Goal: Transaction & Acquisition: Register for event/course

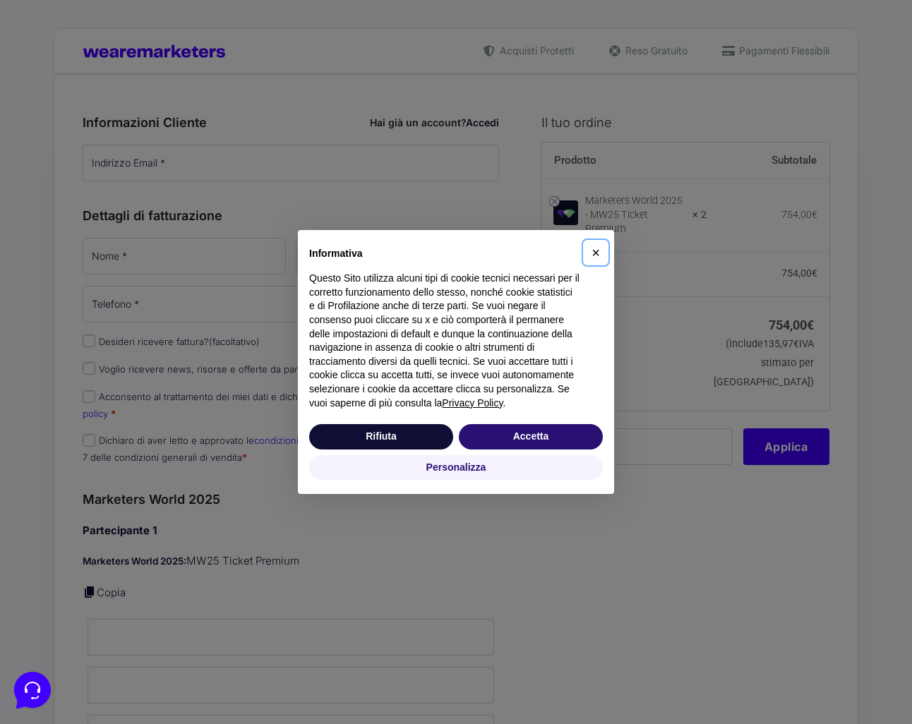
click at [598, 252] on span "×" at bounding box center [595, 253] width 8 height 16
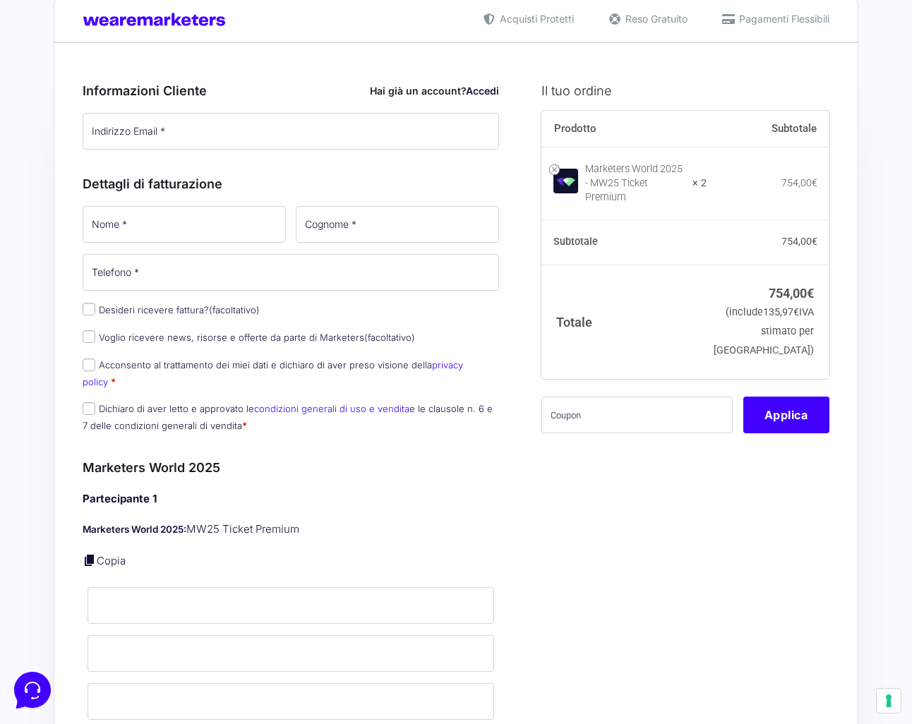
scroll to position [28, 0]
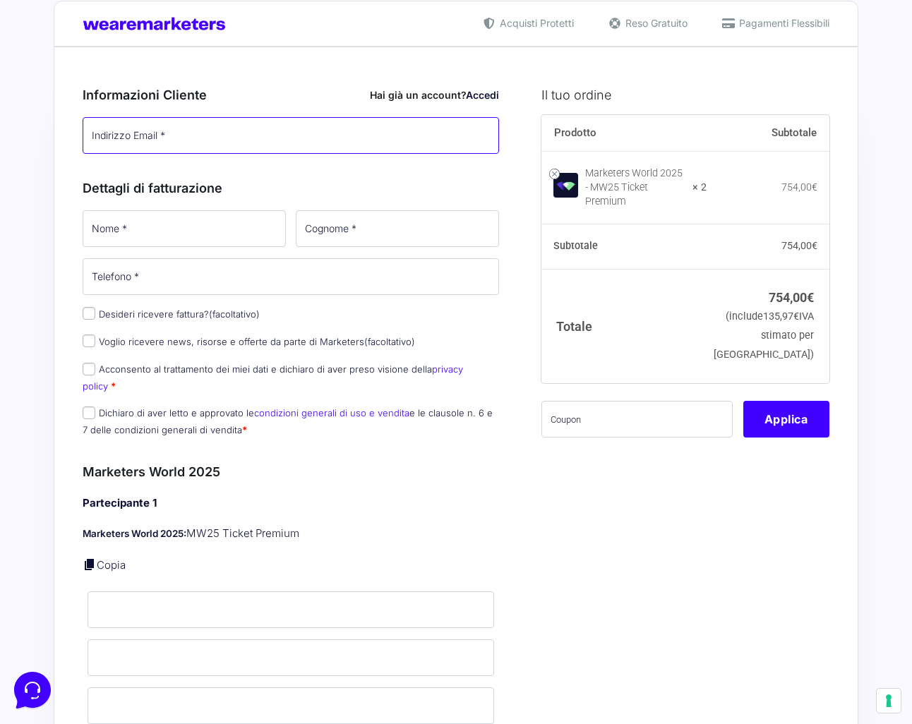
click at [222, 138] on input "Indirizzo Email *" at bounding box center [291, 135] width 416 height 37
type input "[EMAIL_ADDRESS][DOMAIN_NAME]"
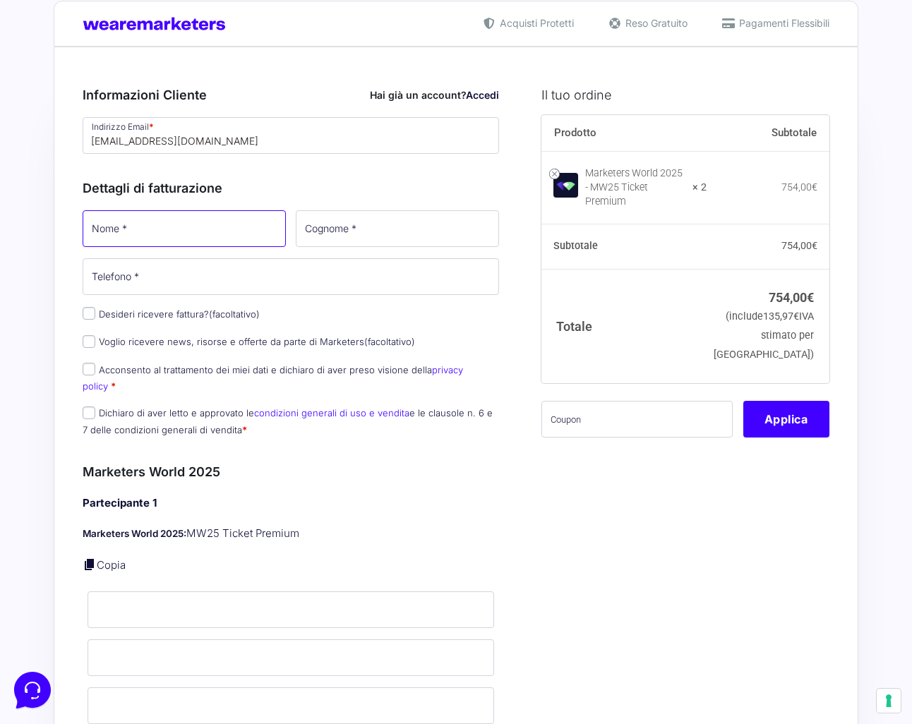
click at [152, 236] on input "Nome *" at bounding box center [184, 228] width 203 height 37
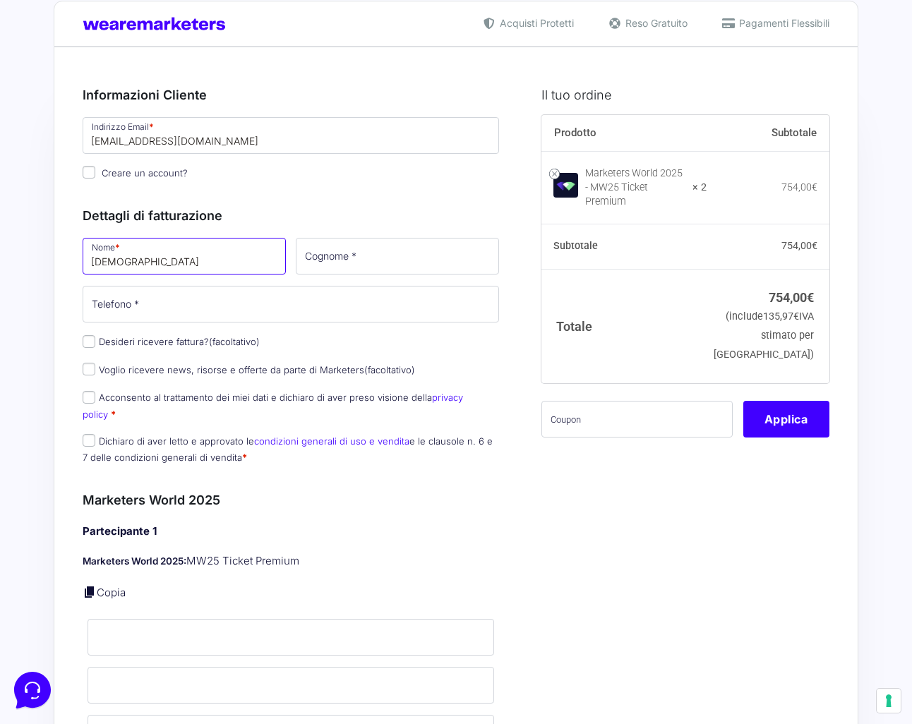
type input "[DEMOGRAPHIC_DATA]"
type input "Stocchi"
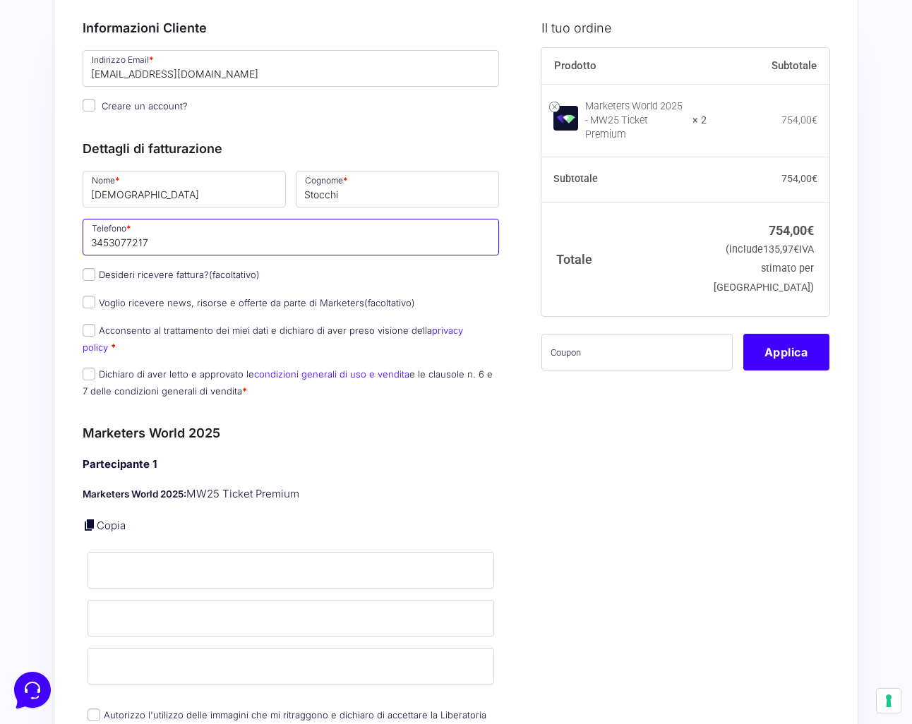
scroll to position [97, 0]
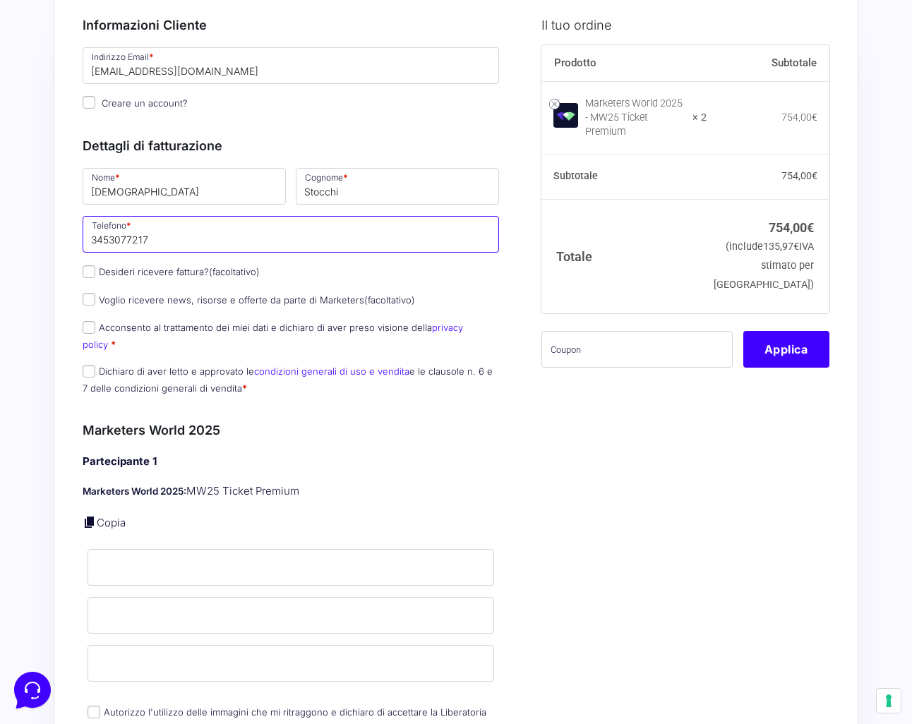
type input "3453077217"
click at [98, 326] on label "Acconsento al trattamento dei miei dati e dichiaro di aver preso visione della …" at bounding box center [273, 336] width 380 height 28
click at [95, 326] on input "Acconsento al trattamento dei miei dati e dichiaro di aver preso visione della …" at bounding box center [89, 327] width 13 height 13
checkbox input "true"
click at [88, 365] on input "Dichiaro di aver letto e approvato le condizioni generali di uso e vendita e le…" at bounding box center [89, 371] width 13 height 13
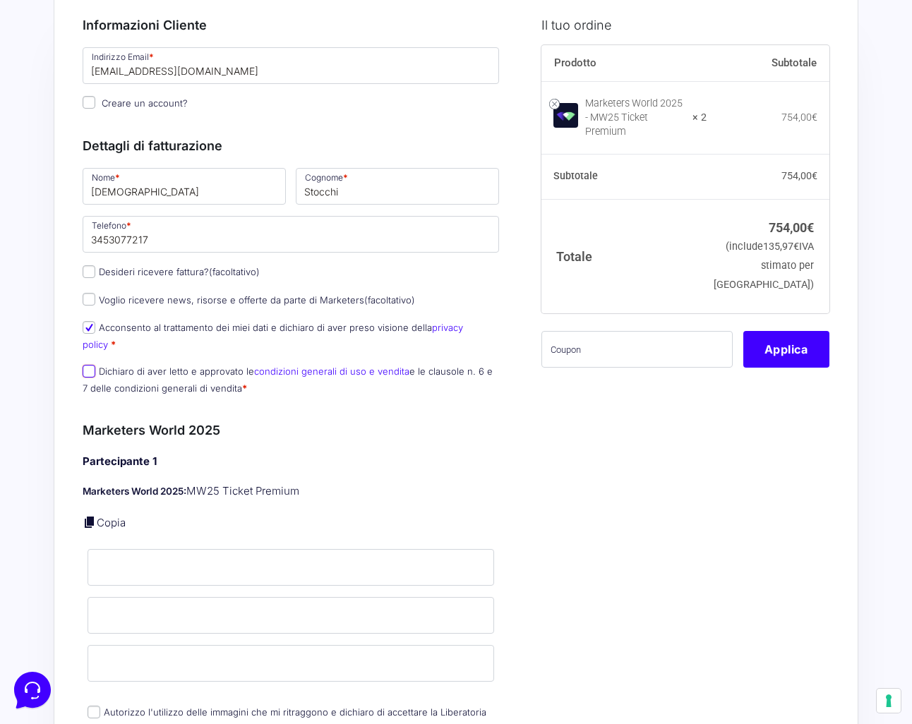
checkbox input "true"
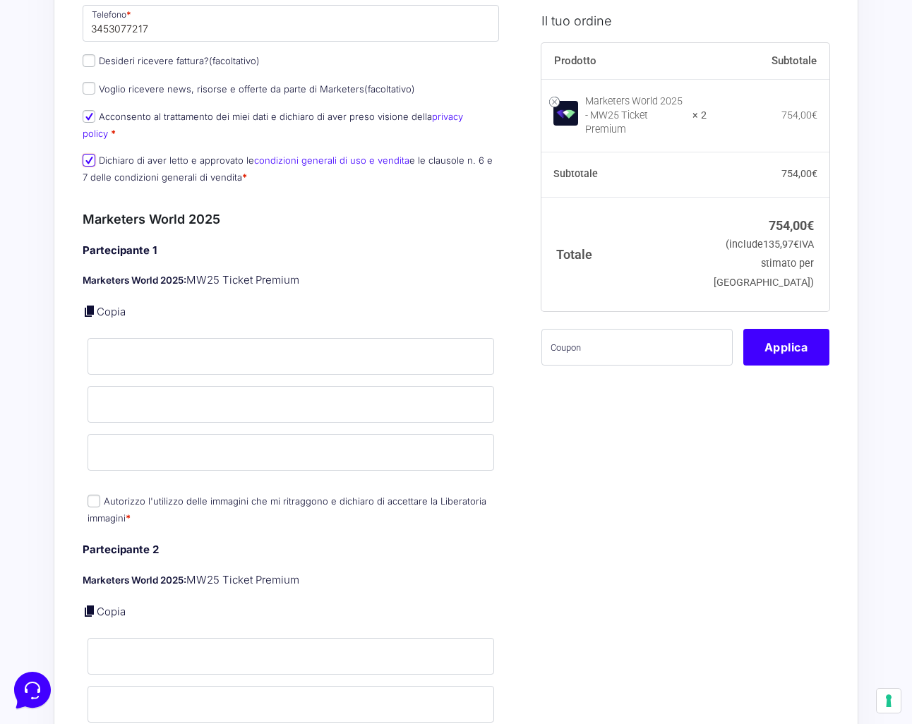
scroll to position [311, 0]
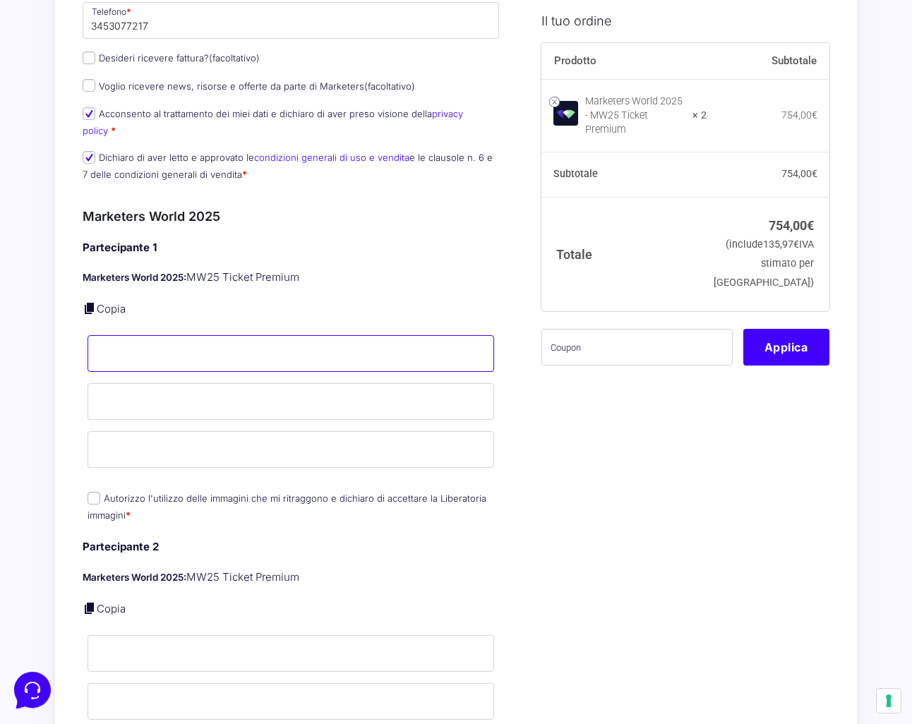
click at [171, 339] on input "Nome *" at bounding box center [291, 353] width 406 height 37
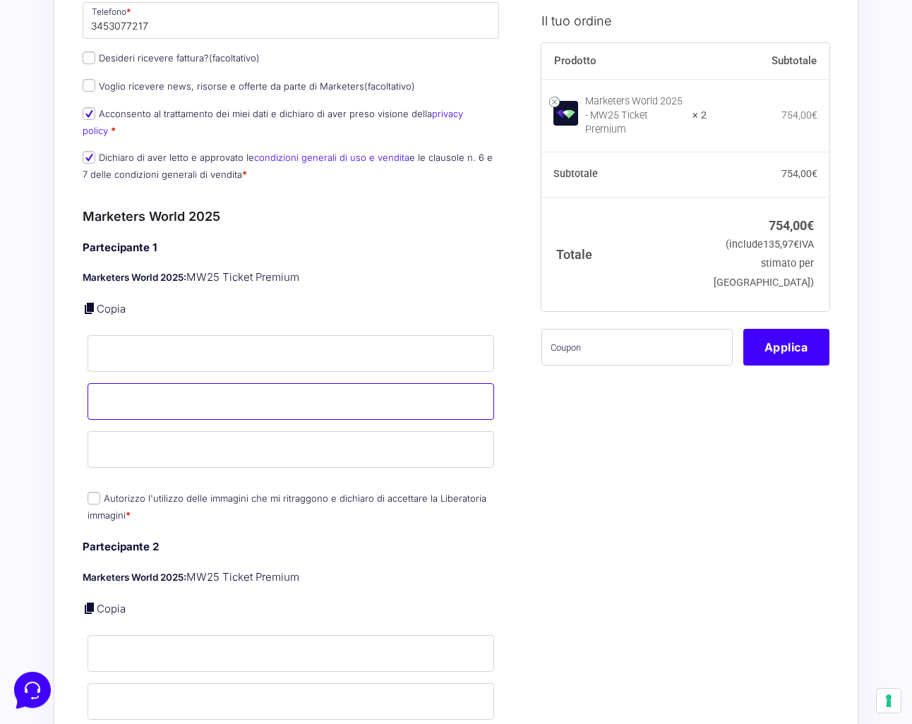
click at [135, 382] on div "Partecipante 1 Marketers World 2025: MW25 Ticket Premium Copia Nome * Cognome *…" at bounding box center [291, 382] width 416 height 285
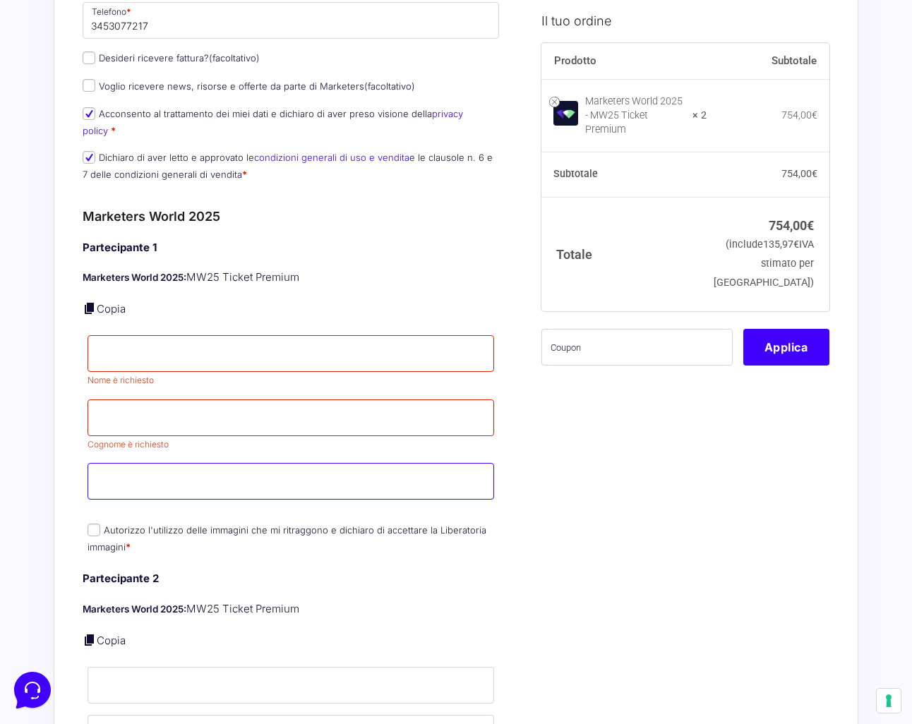
click at [125, 441] on div "Partecipante 1 Marketers World 2025: MW25 Ticket Premium Copia Nome * Nome è ri…" at bounding box center [291, 398] width 416 height 317
drag, startPoint x: 157, startPoint y: 459, endPoint x: 152, endPoint y: 431, distance: 27.8
click at [155, 463] on input "Email *" at bounding box center [291, 481] width 406 height 37
click at [152, 439] on span "Cognome è richiesto" at bounding box center [128, 444] width 81 height 11
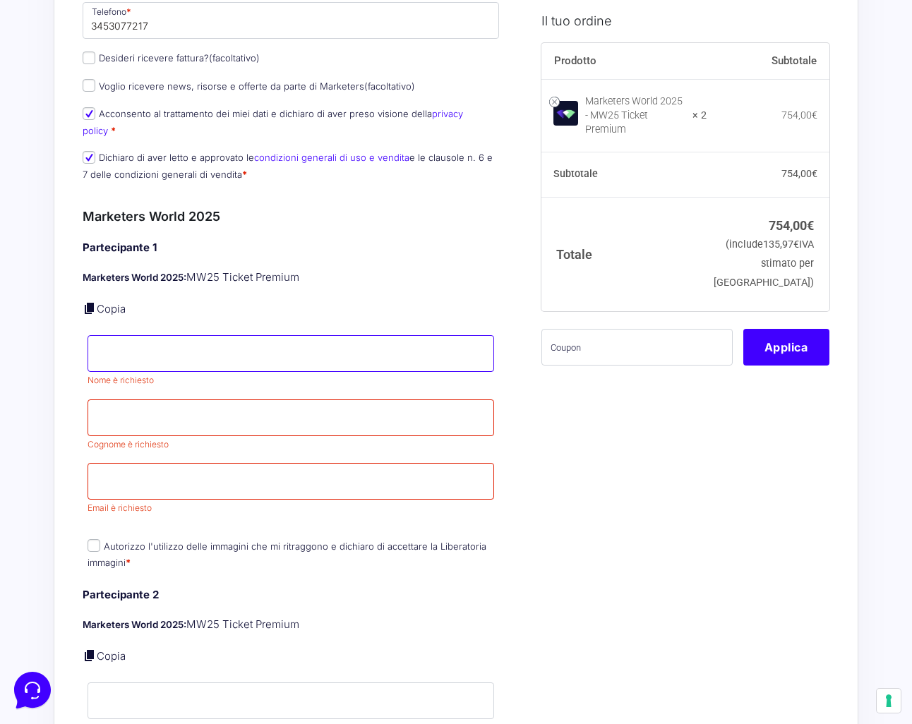
click at [187, 335] on input "Nome *" at bounding box center [291, 353] width 406 height 37
type input "[PERSON_NAME]"
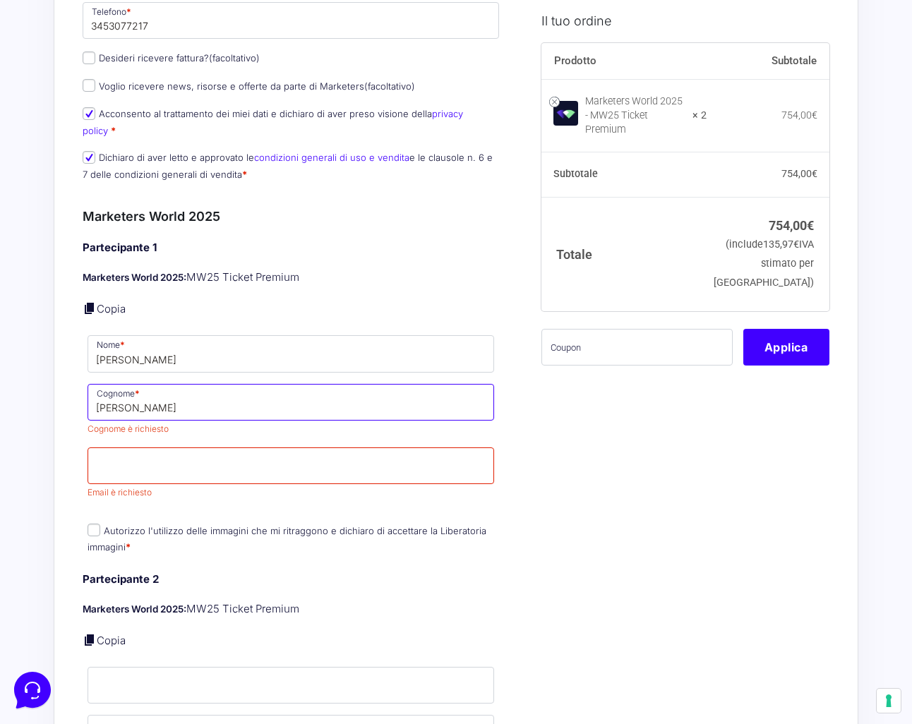
type input "[PERSON_NAME]"
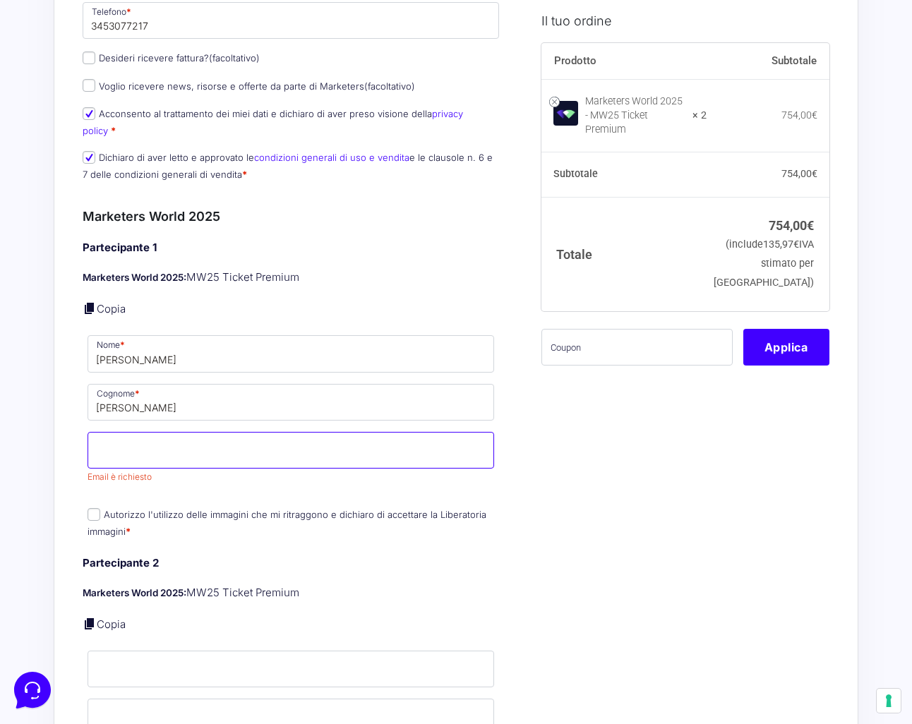
click at [162, 439] on input "Email *" at bounding box center [291, 450] width 406 height 37
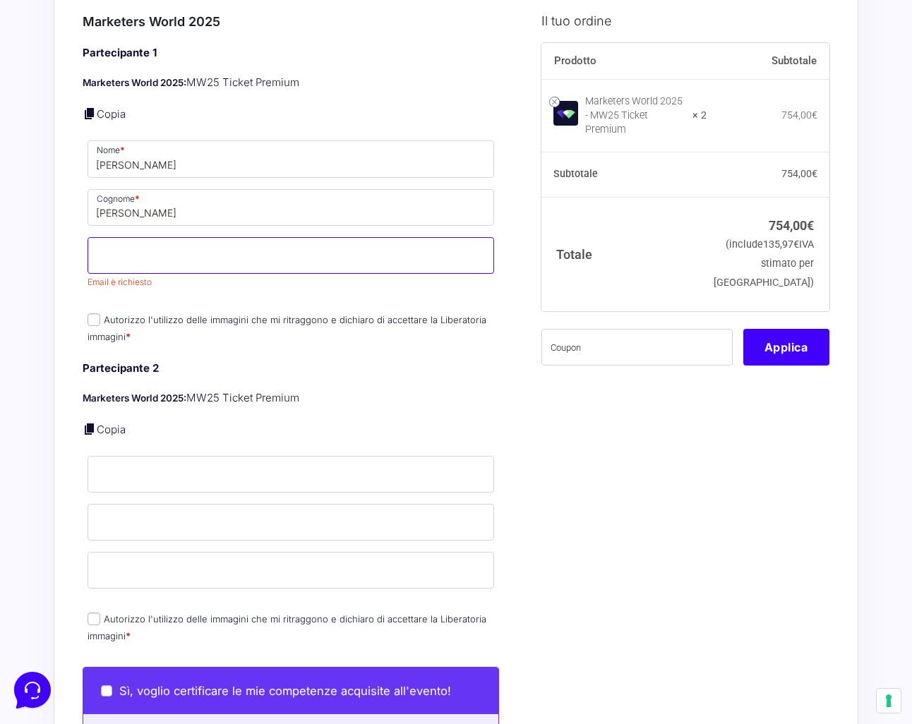
scroll to position [509, 0]
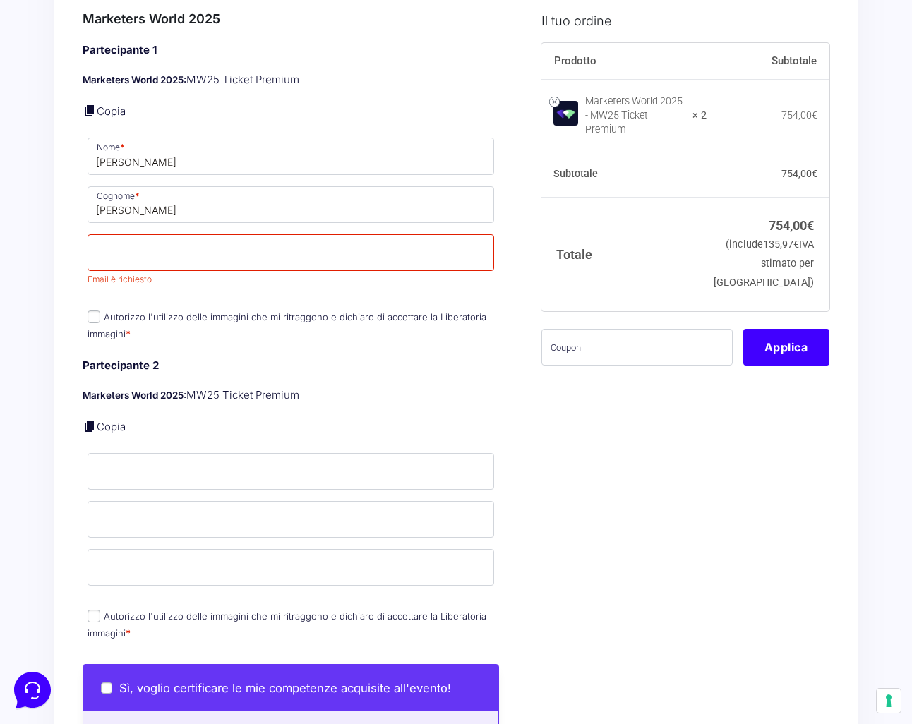
click at [347, 358] on h4 "Partecipante 2" at bounding box center [291, 366] width 416 height 16
click at [206, 236] on input "Email *" at bounding box center [291, 252] width 406 height 37
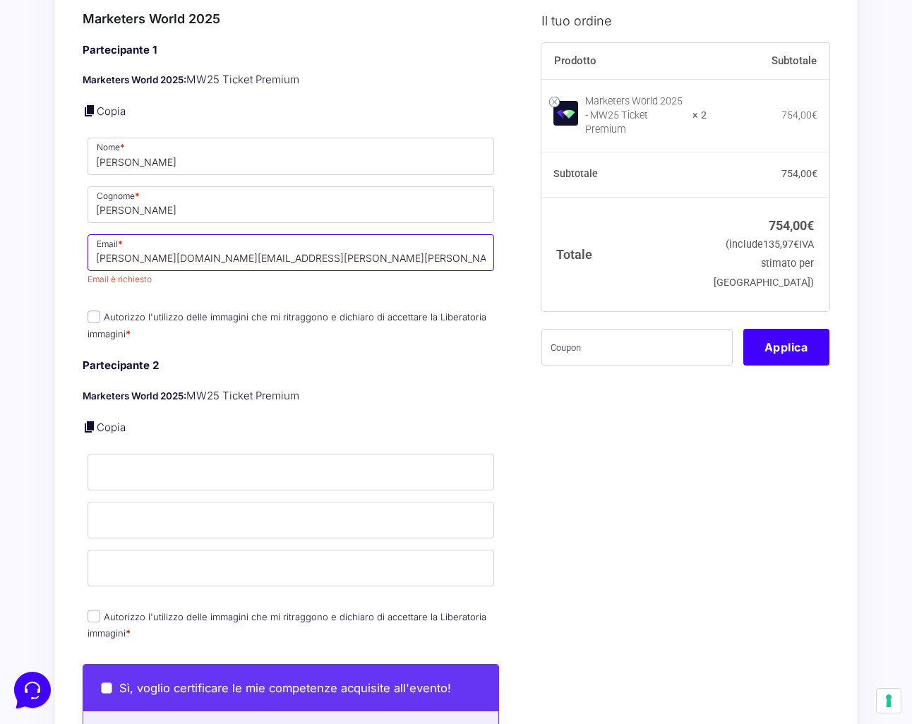
type input "[PERSON_NAME][DOMAIN_NAME][EMAIL_ADDRESS][PERSON_NAME][PERSON_NAME][DOMAIN_NAME]"
click at [196, 321] on div "Marketers World 2025 Partecipante 1 Marketers World 2025: MW25 Ticket Premium C…" at bounding box center [291, 326] width 416 height 634
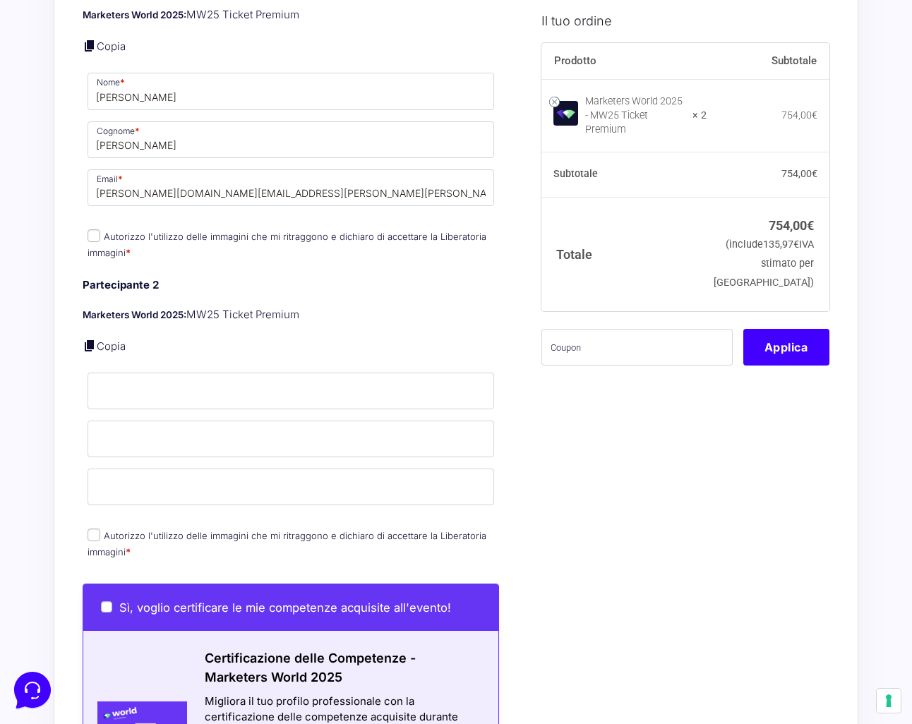
click at [90, 229] on input "Autorizzo l'utilizzo delle immagini che mi ritraggono e dichiaro di accettare l…" at bounding box center [94, 235] width 13 height 13
checkbox input "true"
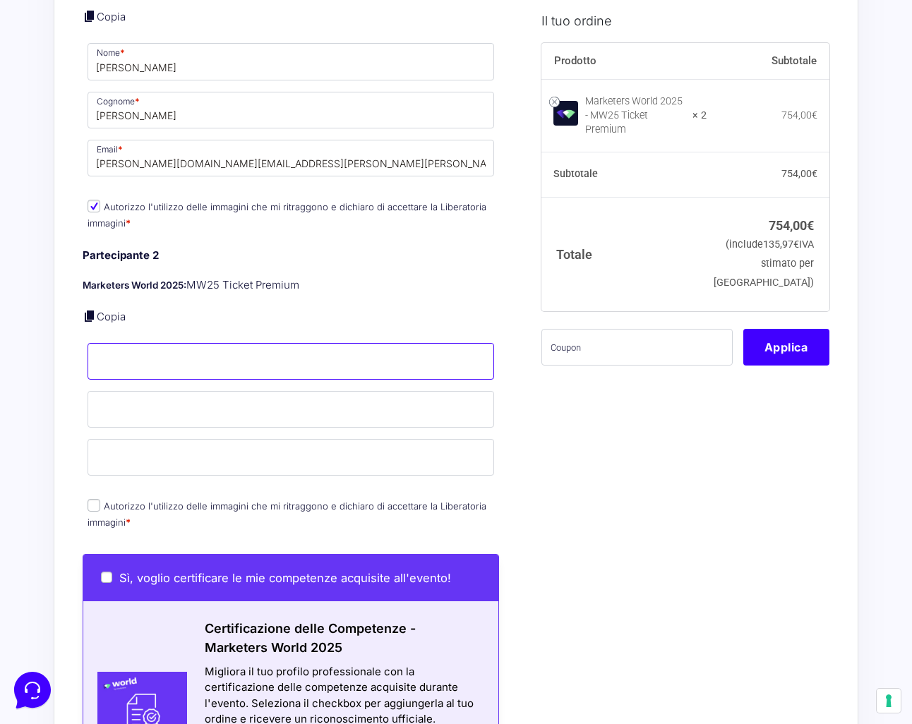
click at [179, 347] on input "Nome *" at bounding box center [291, 361] width 406 height 37
type input "Giorgia"
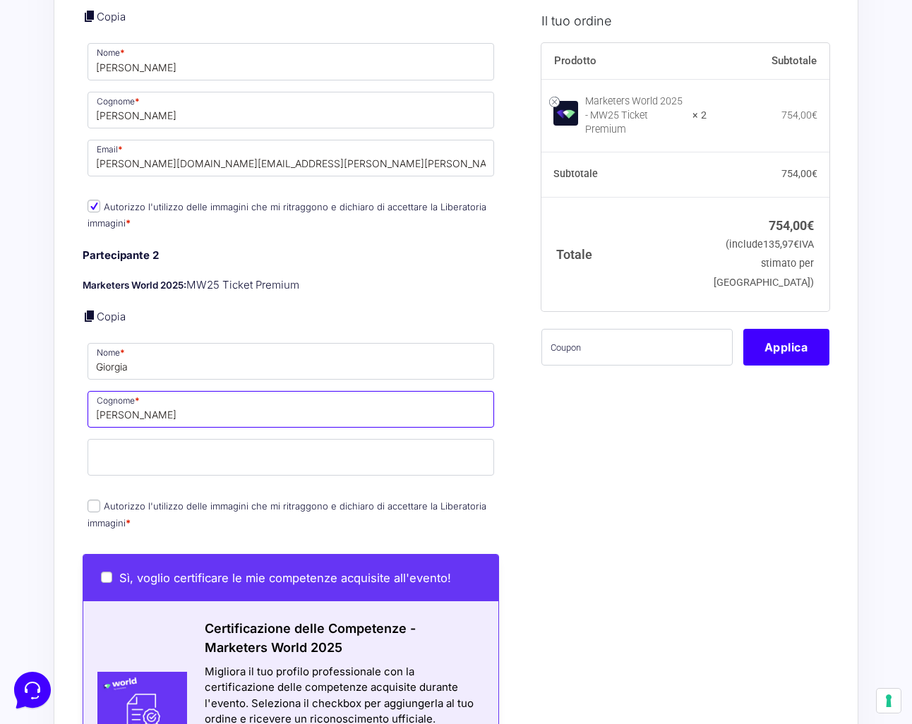
type input "[PERSON_NAME]"
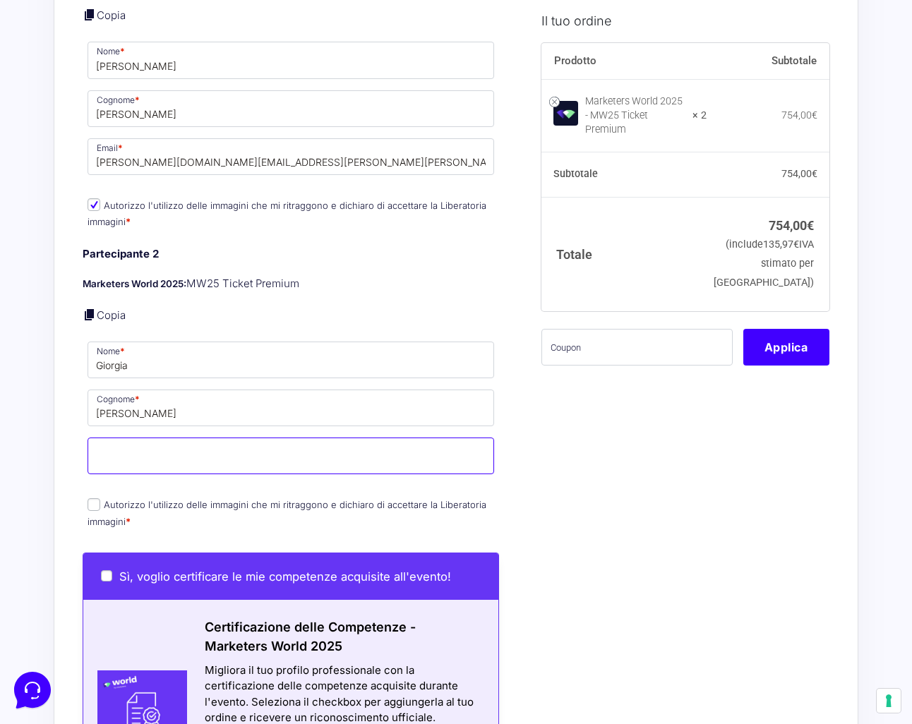
click at [169, 438] on input "Email *" at bounding box center [291, 456] width 406 height 37
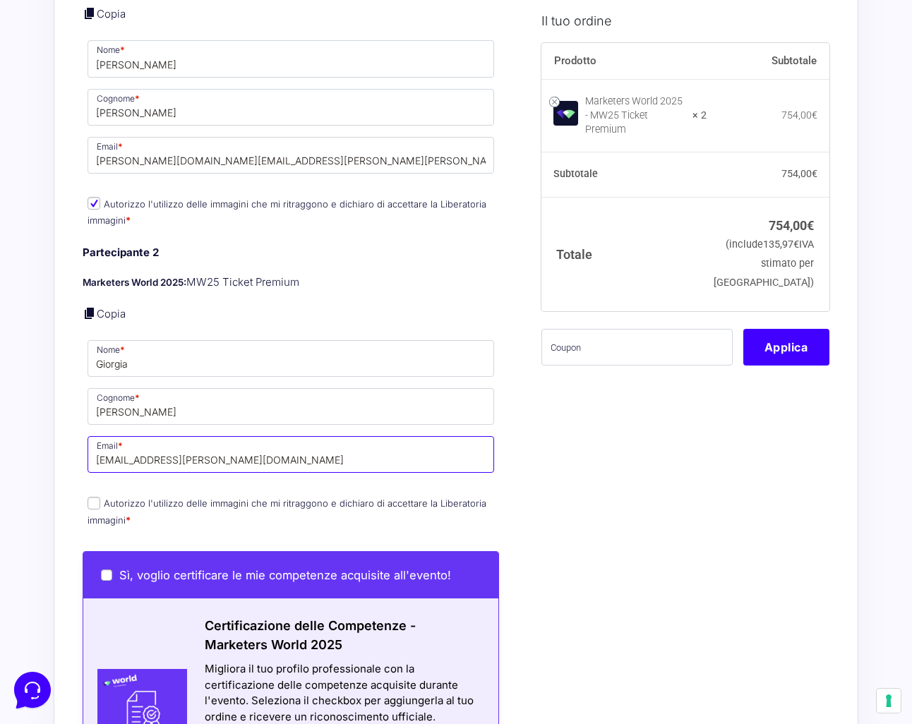
type input "[EMAIL_ADDRESS][PERSON_NAME][DOMAIN_NAME]"
click at [596, 428] on div "Il tuo ordine Prodotto Subtotale Marketers World 2025 - MW25 Ticket Premium × 2…" at bounding box center [680, 349] width 299 height 1716
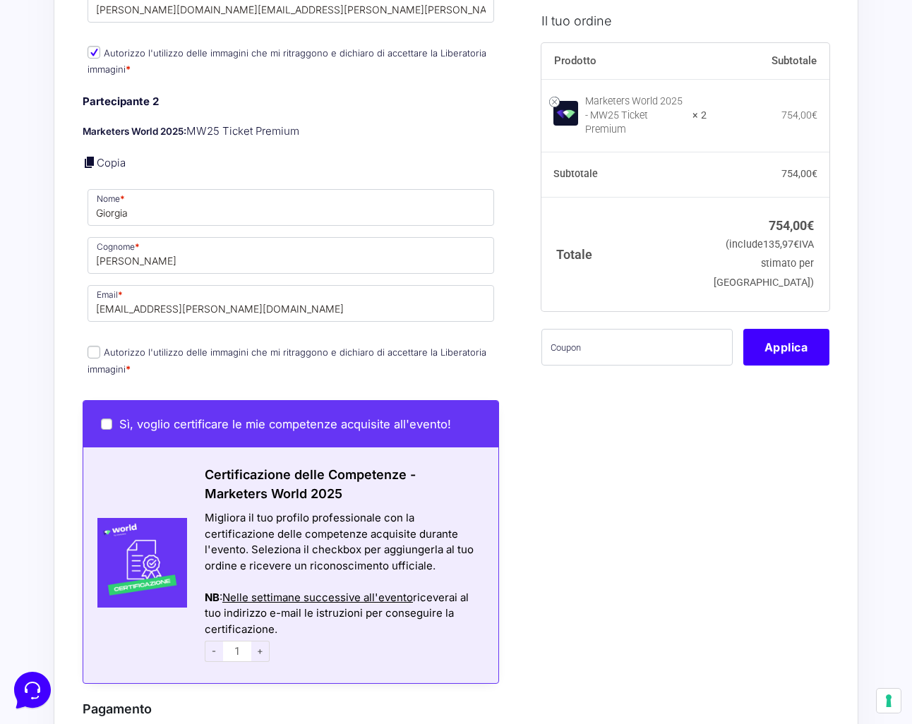
scroll to position [761, 0]
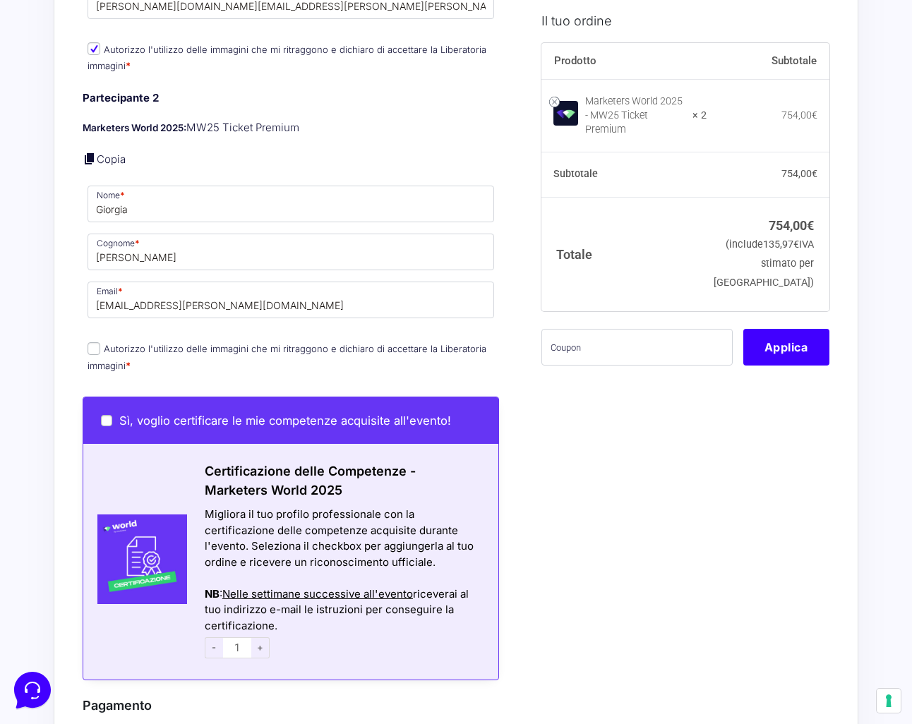
click at [89, 342] on input "Autorizzo l'utilizzo delle immagini che mi ritraggono e dichiaro di accettare l…" at bounding box center [94, 348] width 13 height 13
checkbox input "true"
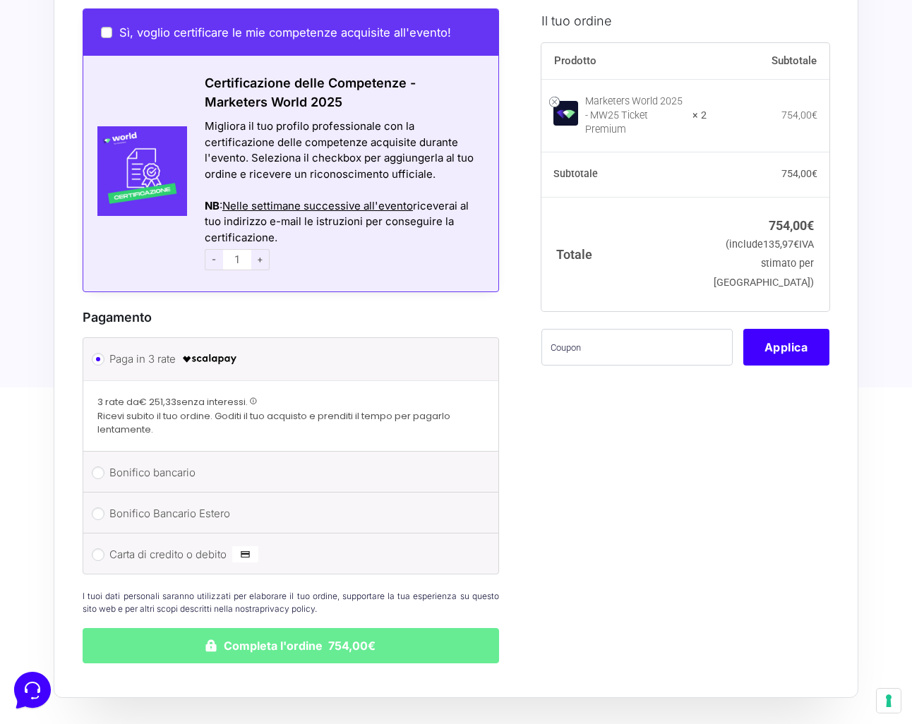
scroll to position [1150, 0]
click at [104, 548] on input "Carta di credito o debito" at bounding box center [98, 554] width 13 height 13
radio input "true"
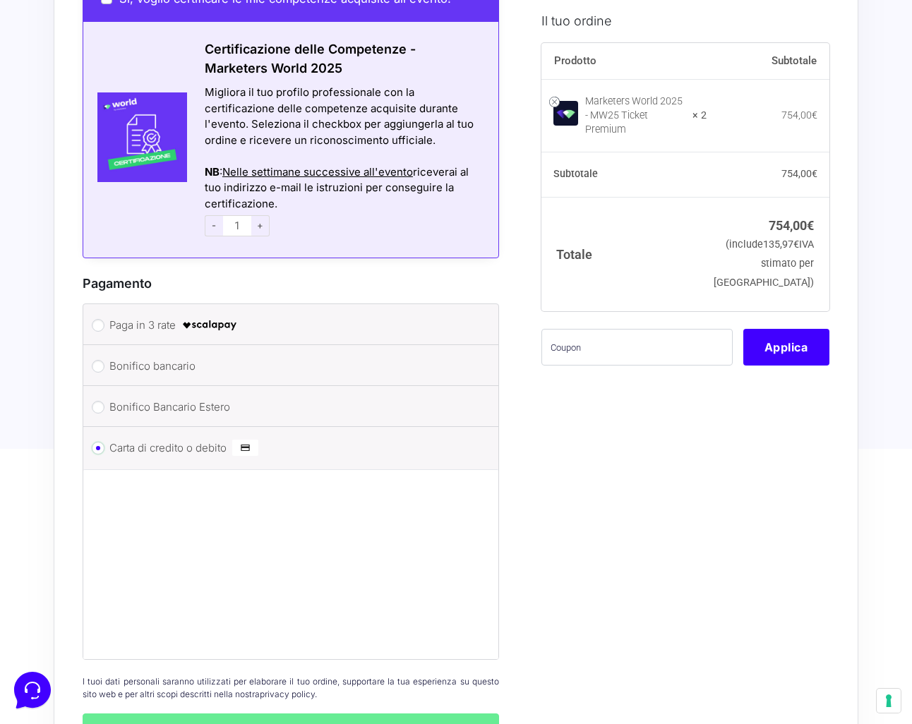
scroll to position [1179, 0]
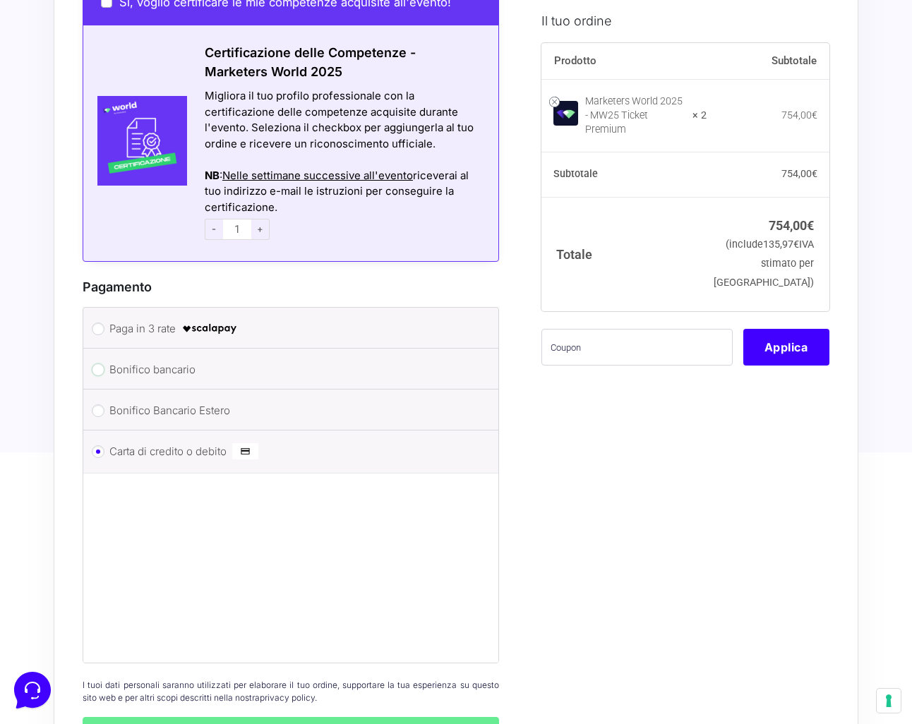
click at [97, 363] on input "Bonifico bancario" at bounding box center [98, 369] width 13 height 13
radio input "true"
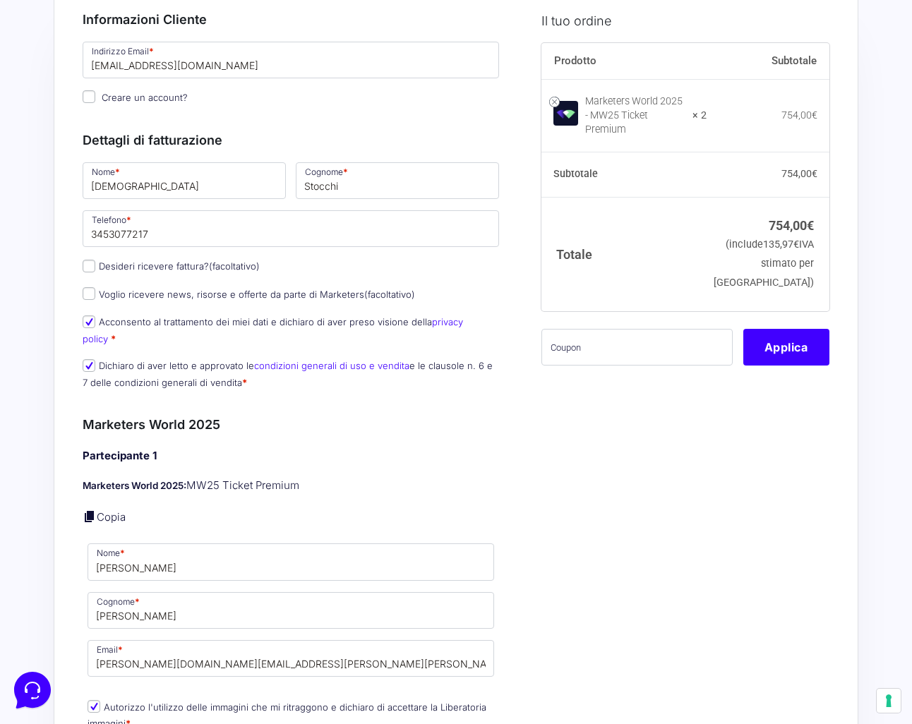
scroll to position [90, 0]
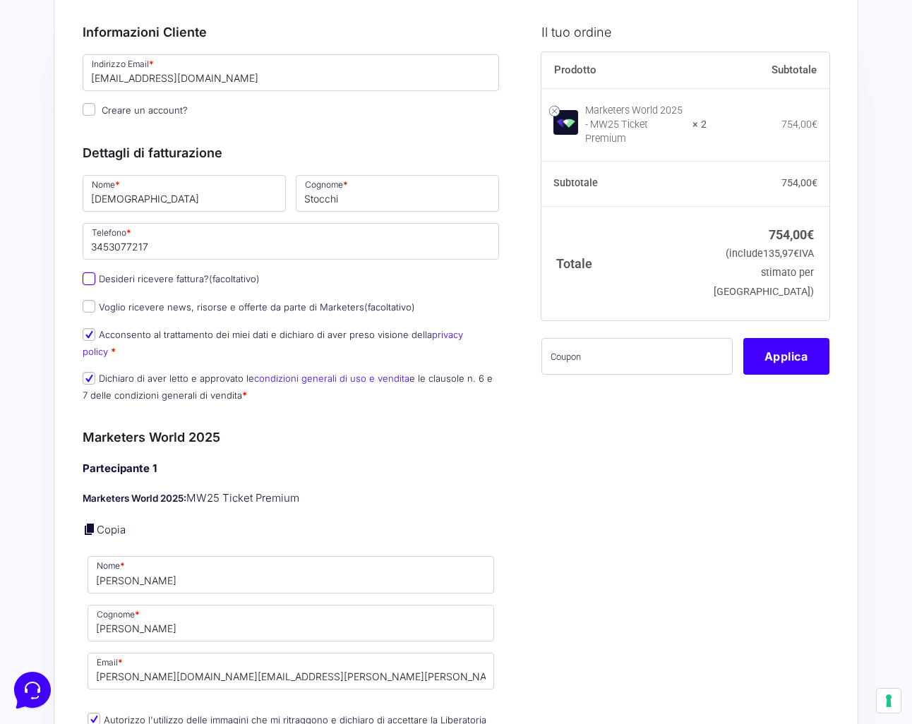
click at [85, 275] on input "Desideri ricevere fattura? (facoltativo)" at bounding box center [89, 278] width 13 height 13
checkbox input "true"
select select "IT"
type input "0000000"
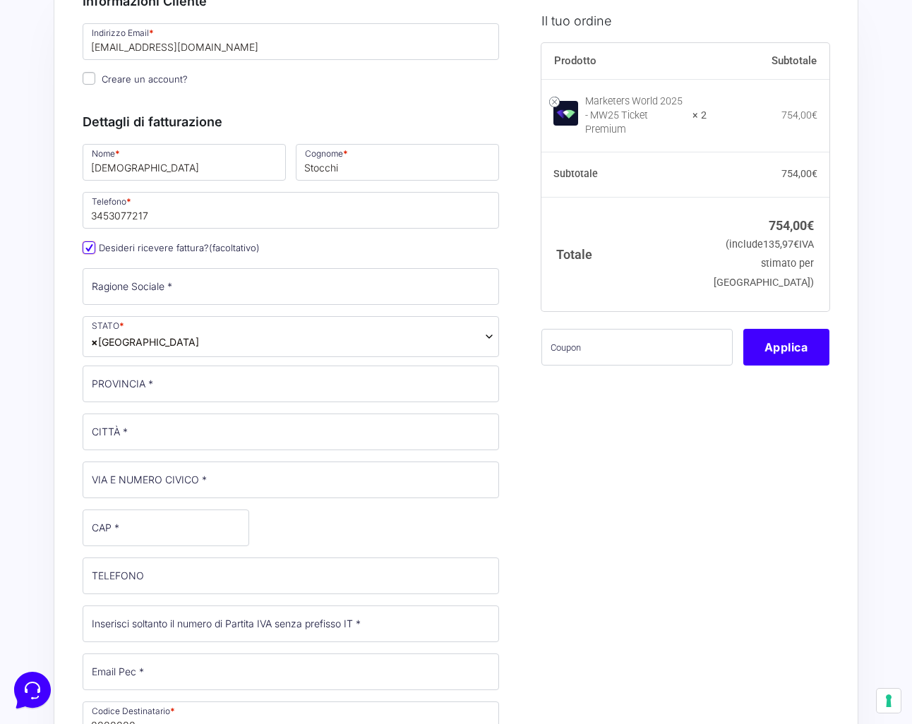
scroll to position [143, 0]
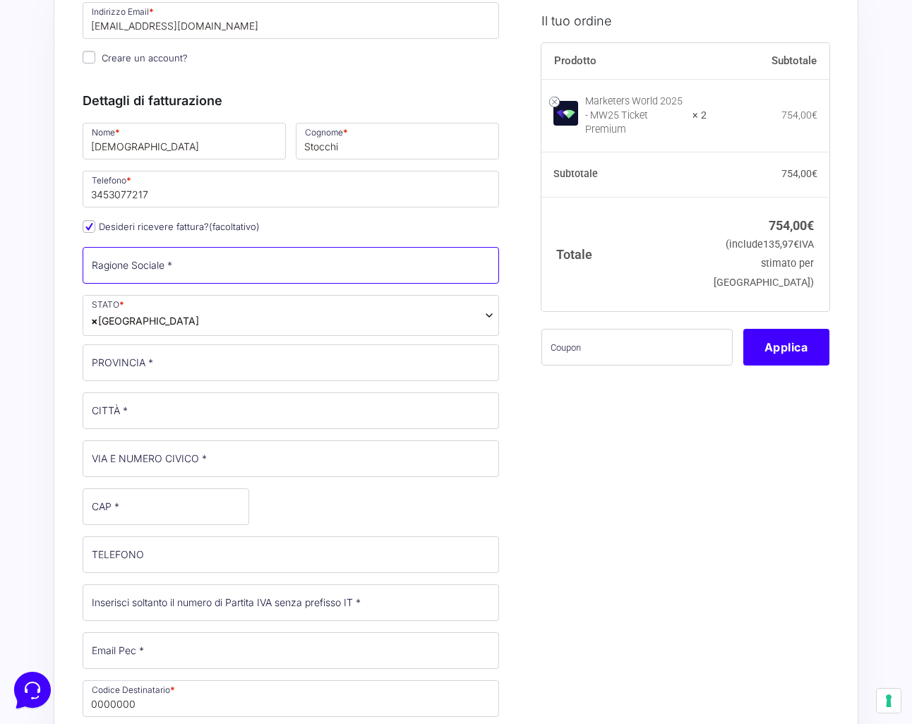
click at [159, 261] on input "Ragione Sociale *" at bounding box center [291, 265] width 416 height 37
type input "Kroma Studio Srl"
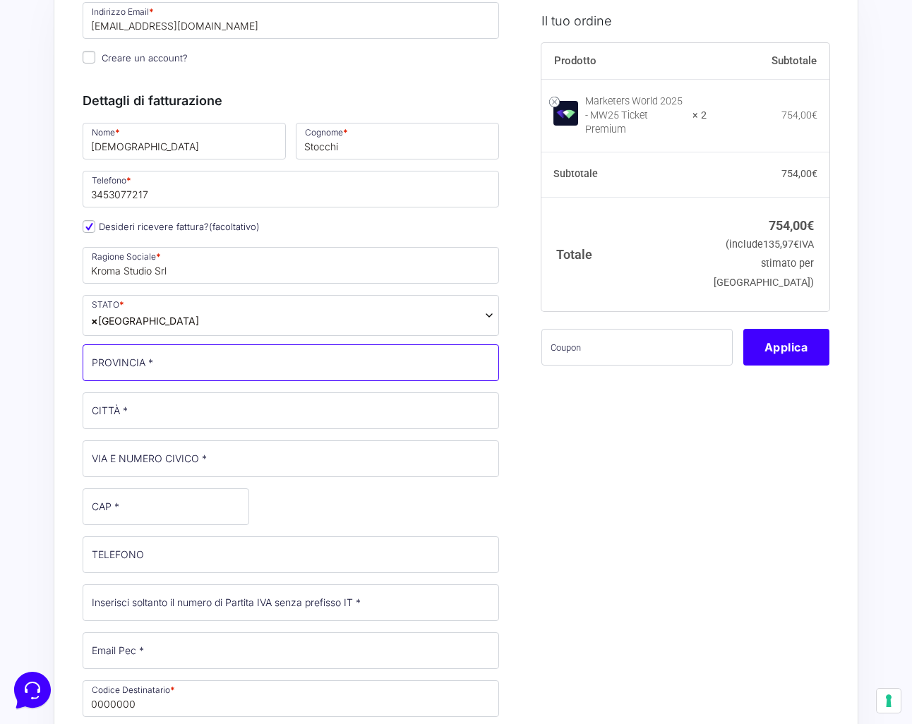
click at [109, 376] on input "PROVINCIA *" at bounding box center [291, 362] width 416 height 37
type input "[GEOGRAPHIC_DATA]"
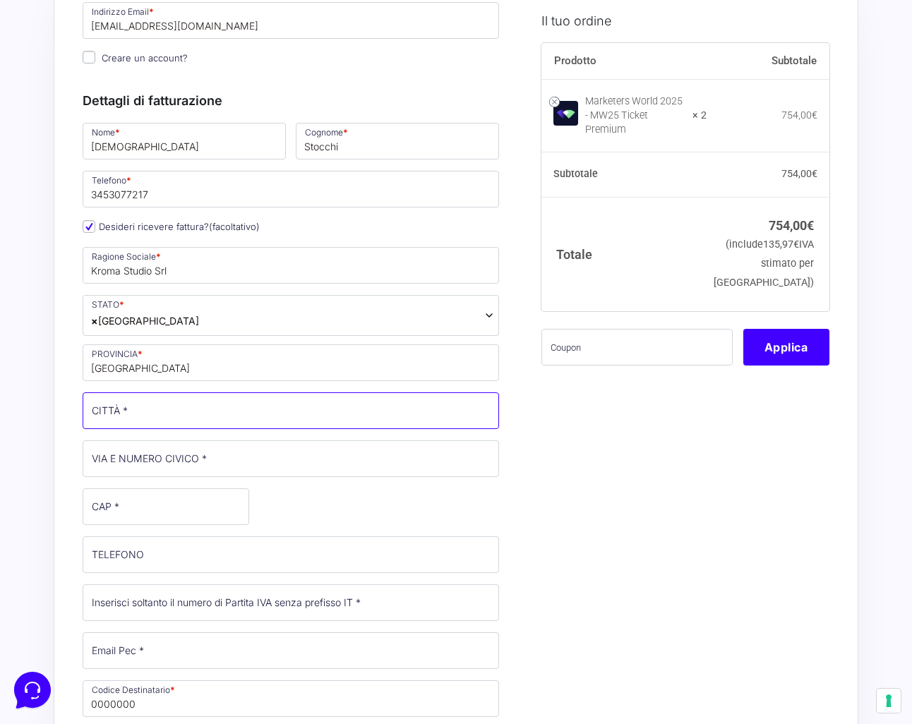
click at [112, 416] on input "CITTÀ *" at bounding box center [291, 410] width 416 height 37
type input "[GEOGRAPHIC_DATA]"
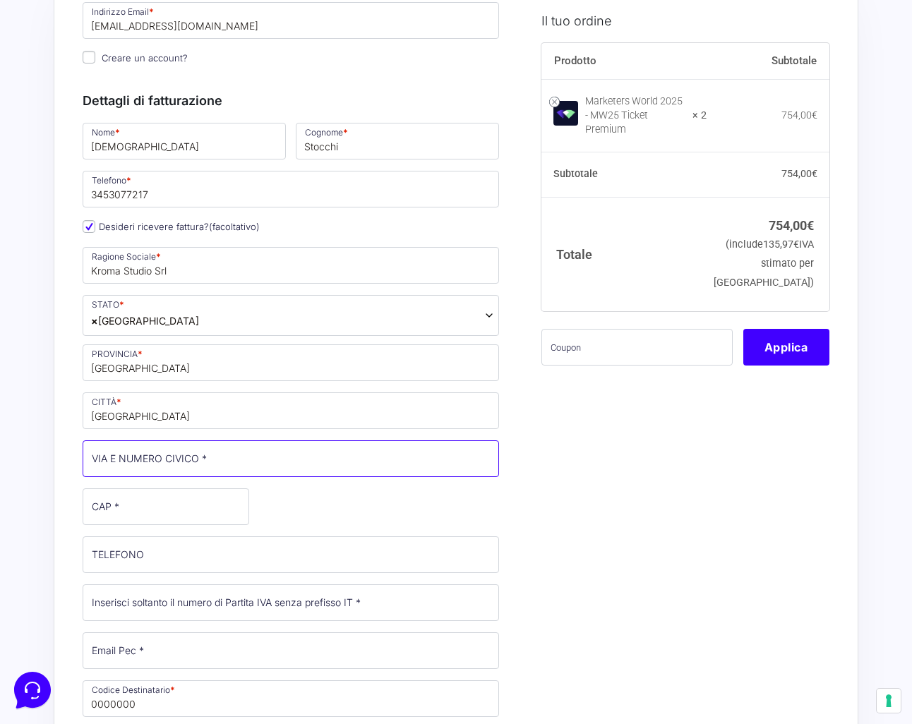
click at [116, 451] on input "VIA E NUMERO CIVICO *" at bounding box center [291, 458] width 416 height 37
type input "Via Corsica, 6/4, IT02734210996"
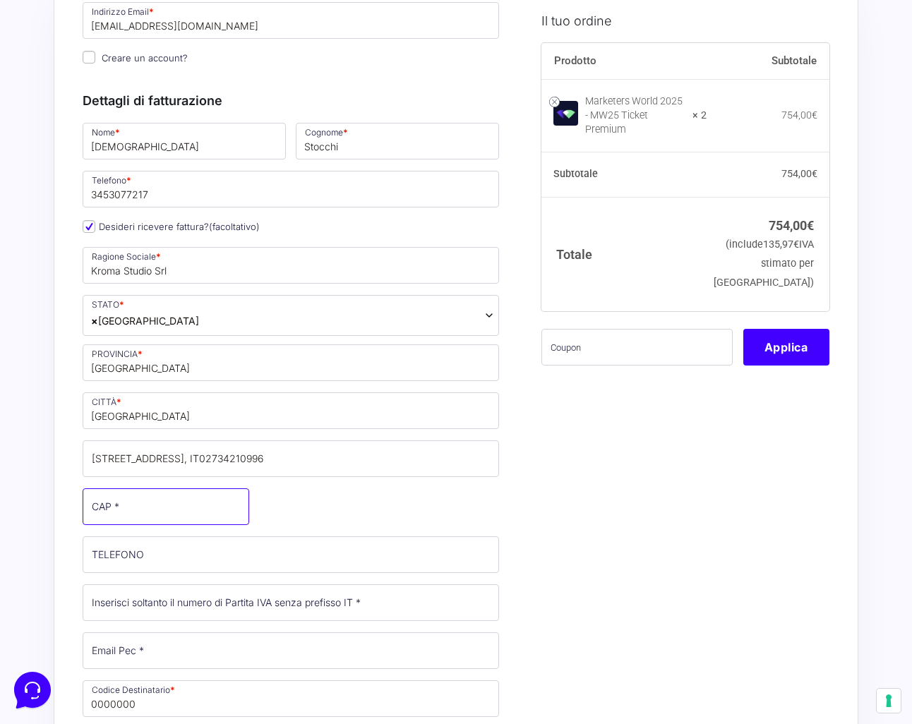
type input "16128"
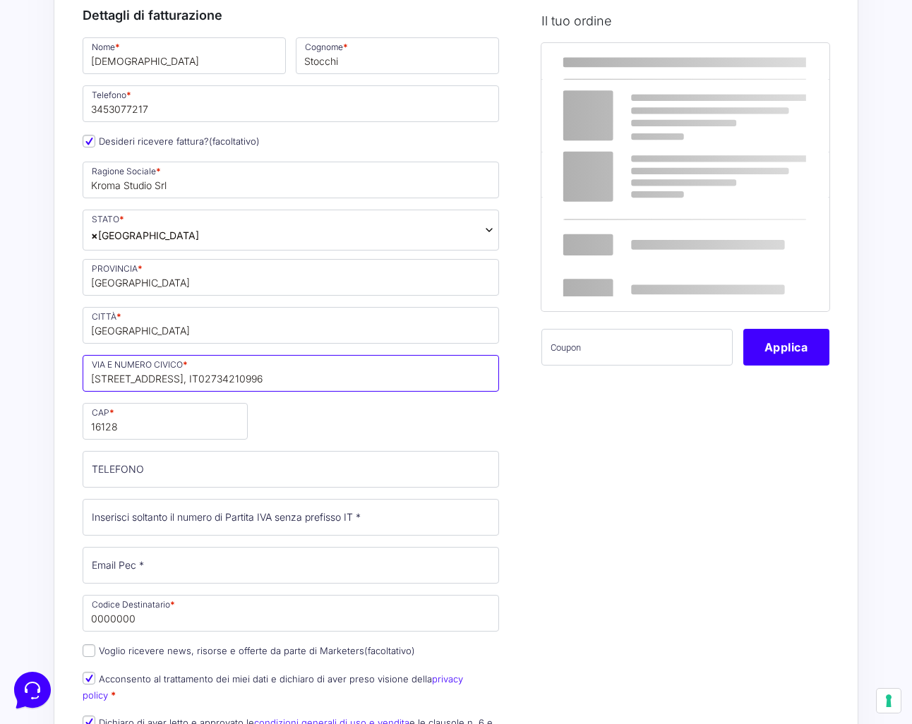
scroll to position [229, 0]
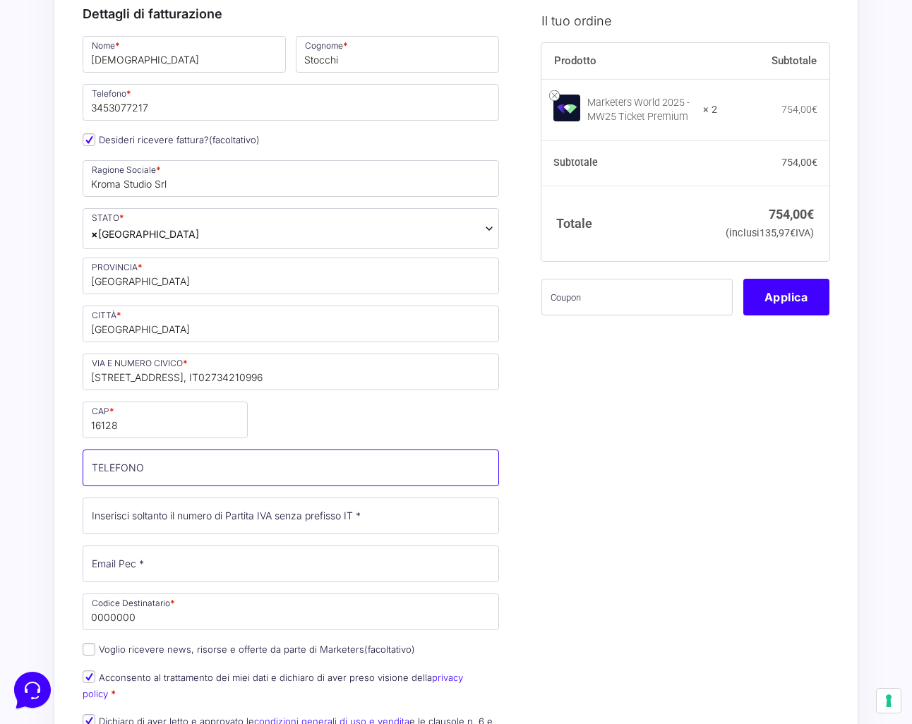
click at [191, 462] on input "TELEFONO (facoltativo)" at bounding box center [291, 468] width 416 height 37
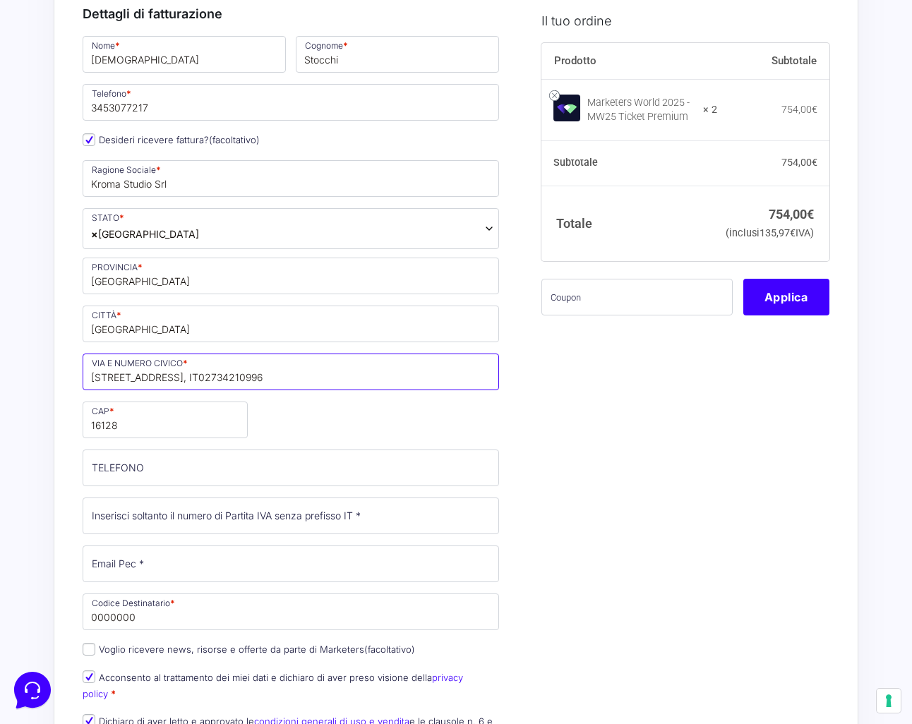
click at [251, 375] on input "Via Corsica, 6/4, IT02734210996" at bounding box center [291, 372] width 416 height 37
drag, startPoint x: 246, startPoint y: 378, endPoint x: 176, endPoint y: 375, distance: 69.9
click at [176, 375] on input "Via Corsica, 6/4, IT02734210996" at bounding box center [291, 372] width 416 height 37
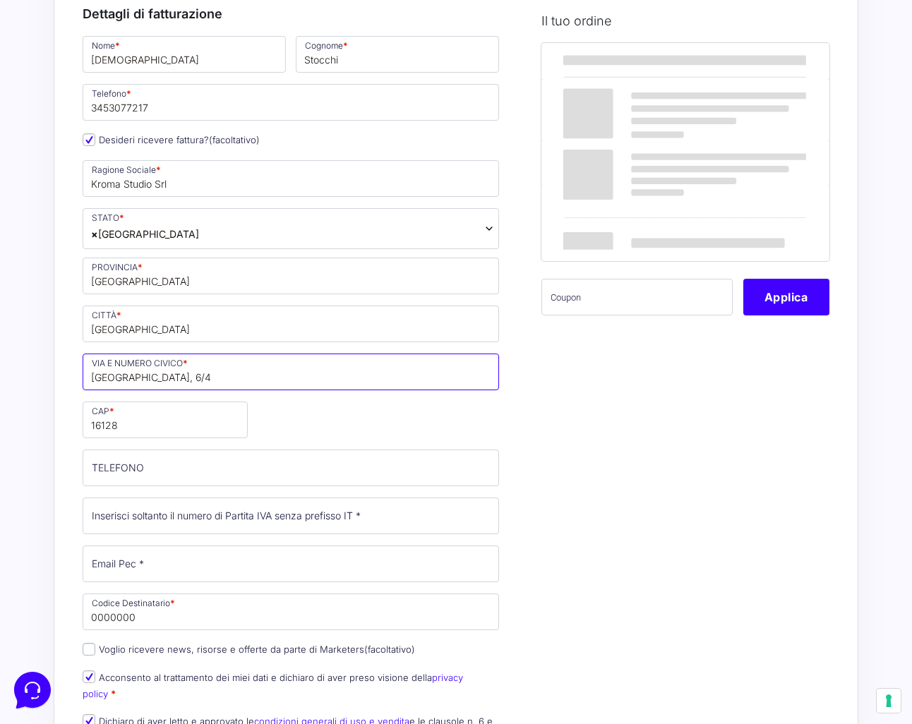
type input "[GEOGRAPHIC_DATA], 6/4"
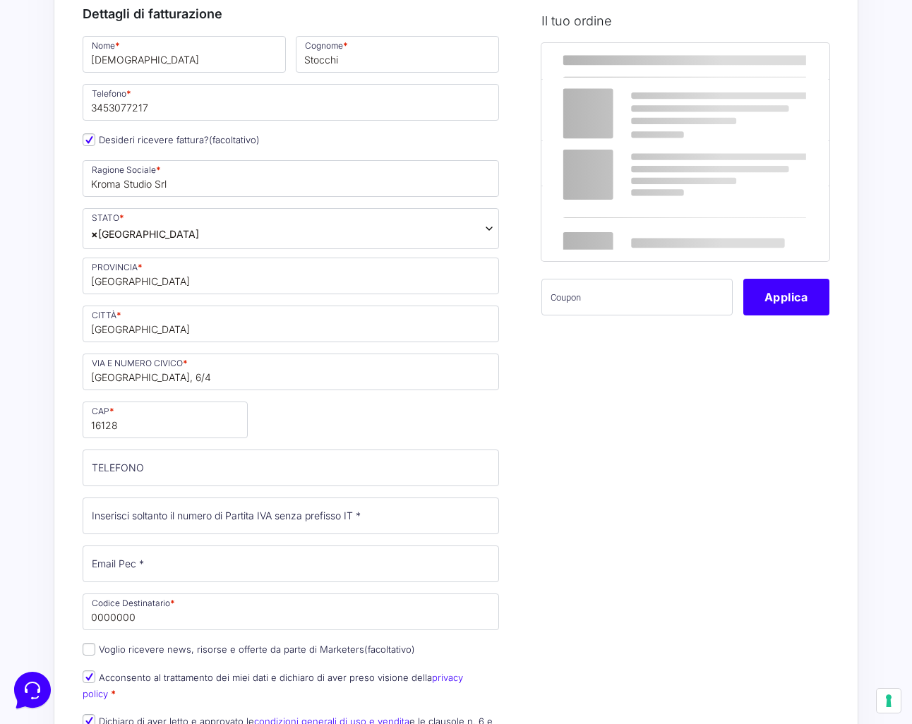
click at [399, 422] on div "Nome * Christian Cognome * Stocchi Telefono * 3453077217 Desideri ricevere fatt…" at bounding box center [291, 394] width 426 height 721
click at [297, 471] on input "TELEFONO (facoltativo)" at bounding box center [291, 468] width 416 height 37
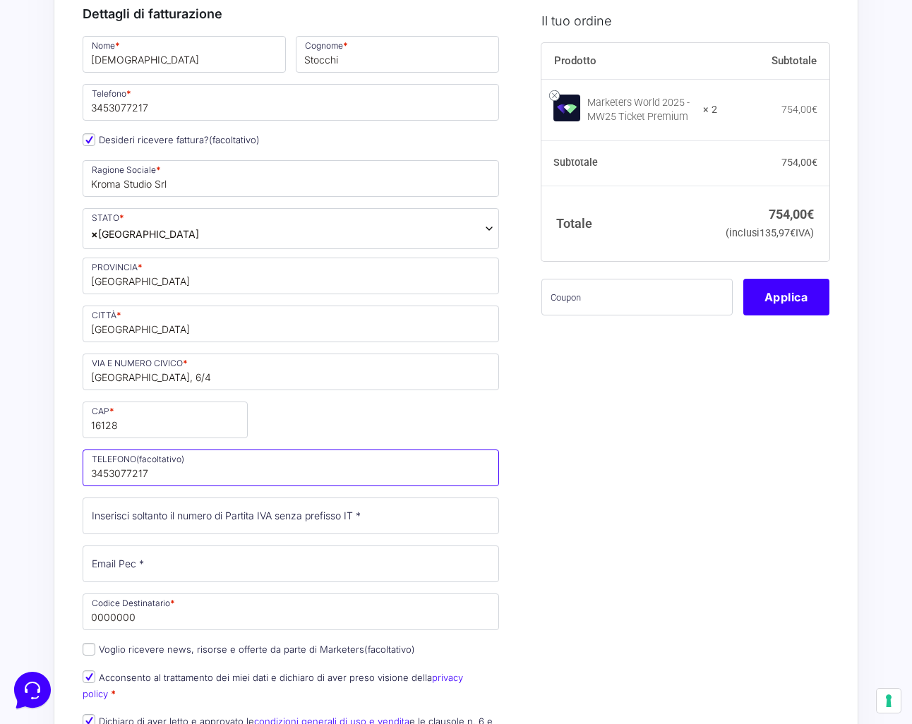
type input "3453077217"
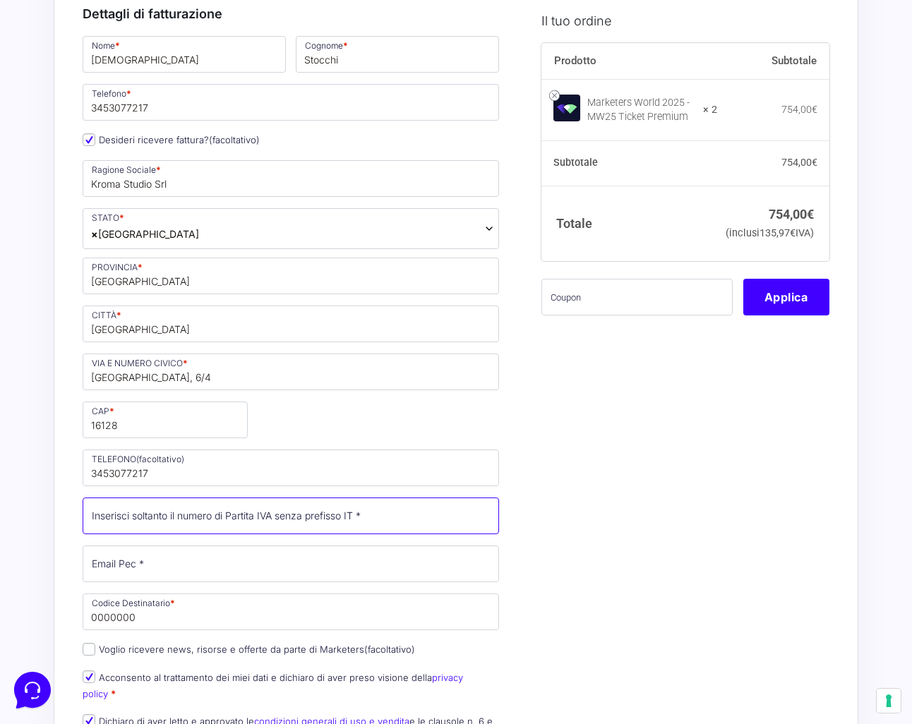
click at [292, 510] on input "Partita Iva *" at bounding box center [291, 516] width 416 height 37
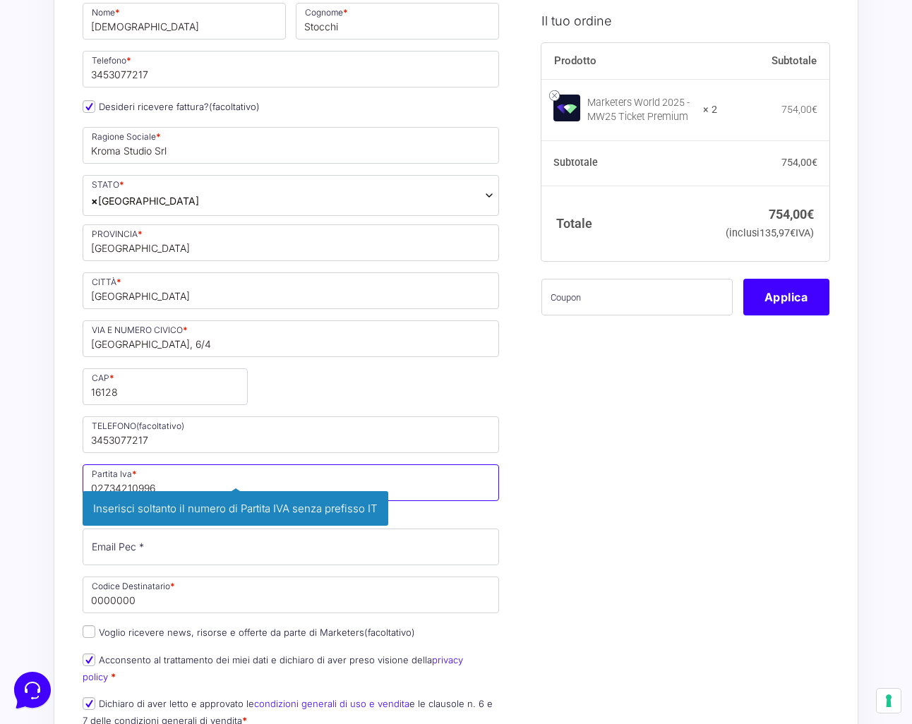
type input "02734210996"
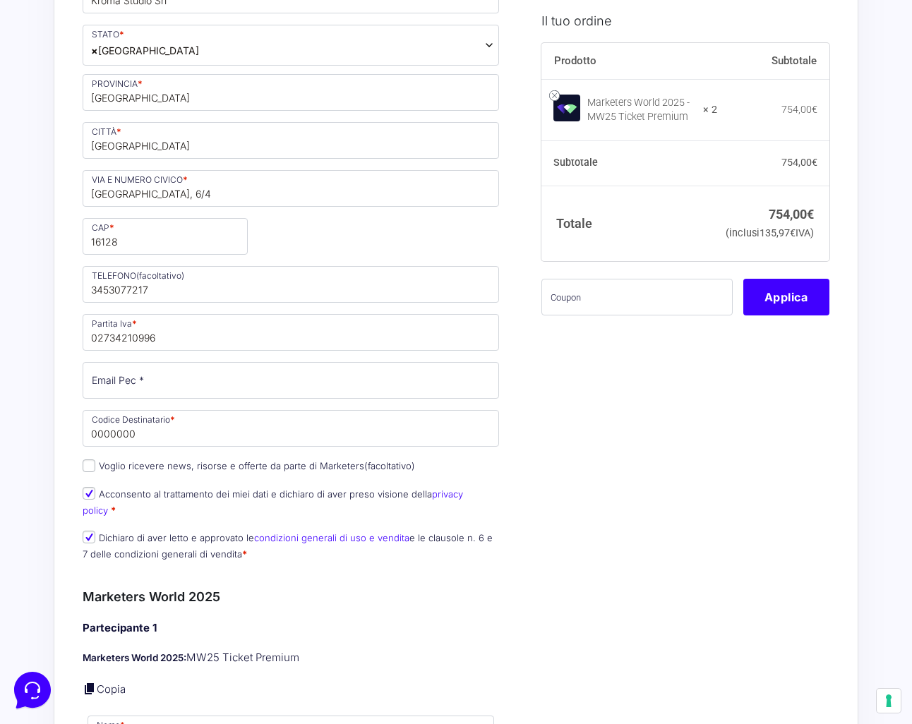
scroll to position [414, 0]
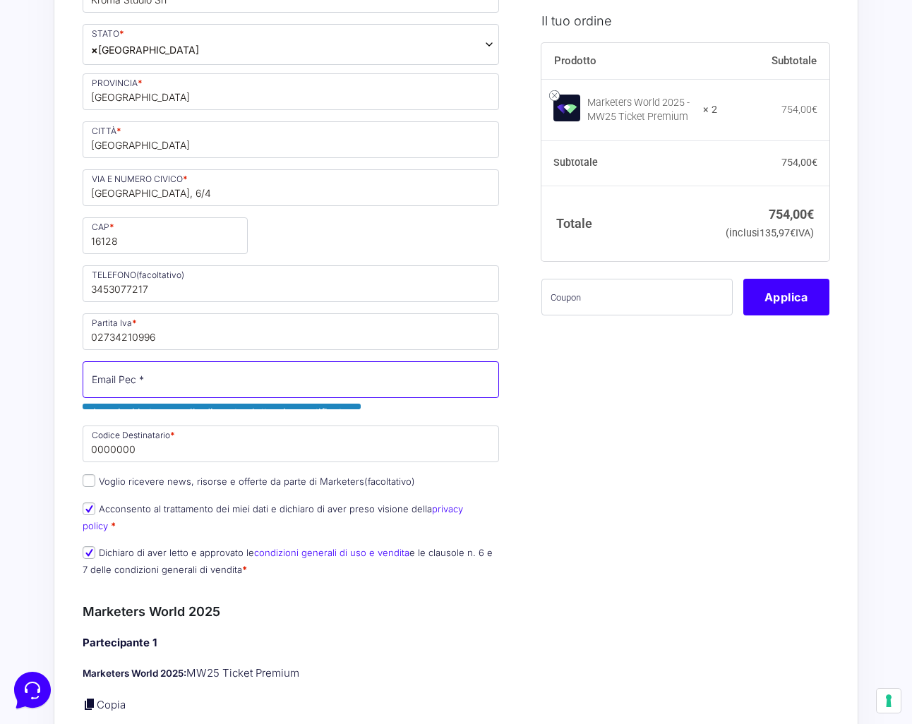
click at [284, 392] on input "Email Pec *" at bounding box center [291, 379] width 416 height 37
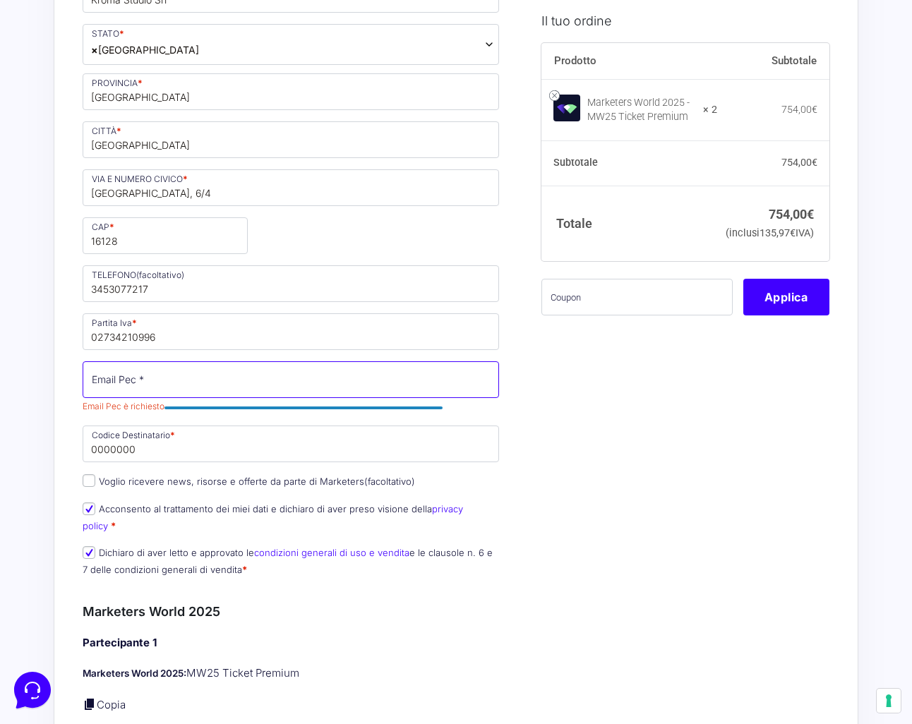
click at [333, 374] on input "Email Pec *" at bounding box center [291, 379] width 416 height 37
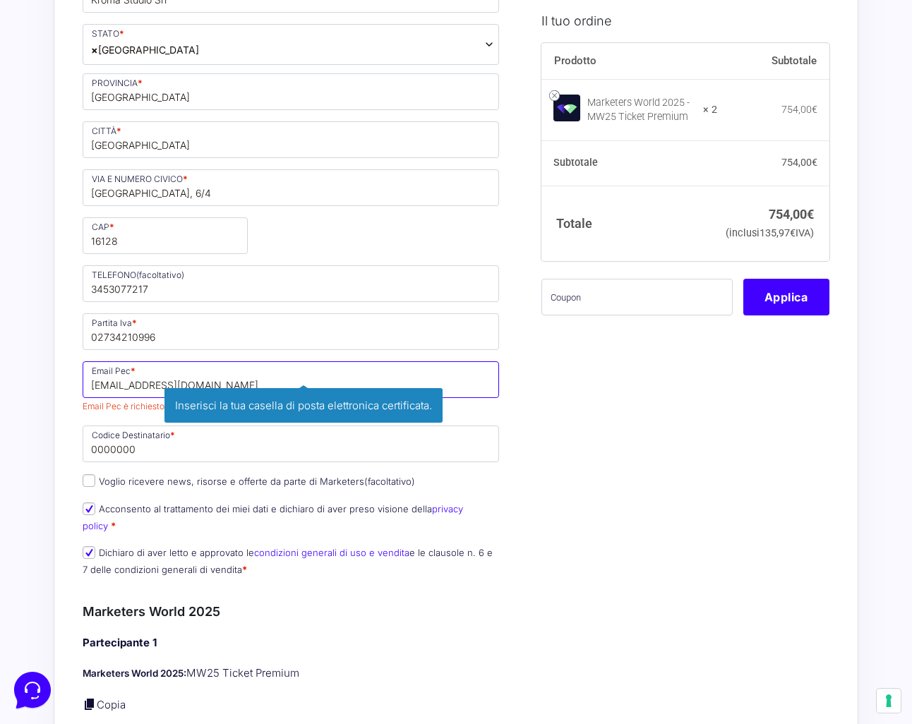
type input "[EMAIL_ADDRESS][DOMAIN_NAME]"
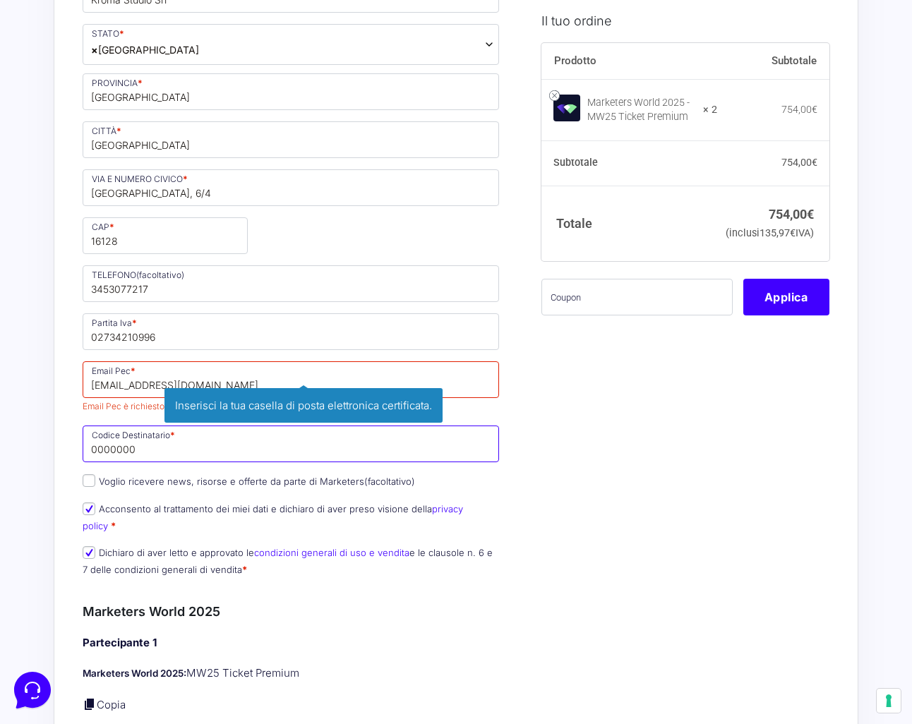
click at [248, 447] on input "0000000" at bounding box center [291, 444] width 416 height 37
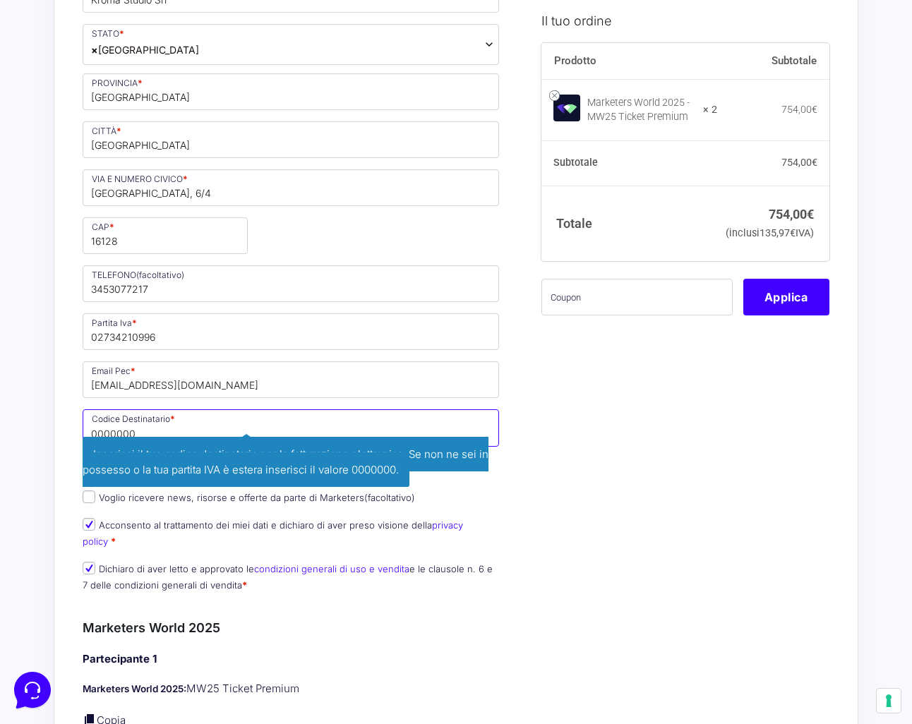
drag, startPoint x: 145, startPoint y: 435, endPoint x: 64, endPoint y: 428, distance: 81.5
click at [78, 429] on p "Codice Destinatario * 0000000 Inserisci il tuo codice destinatario per la fattu…" at bounding box center [291, 443] width 426 height 73
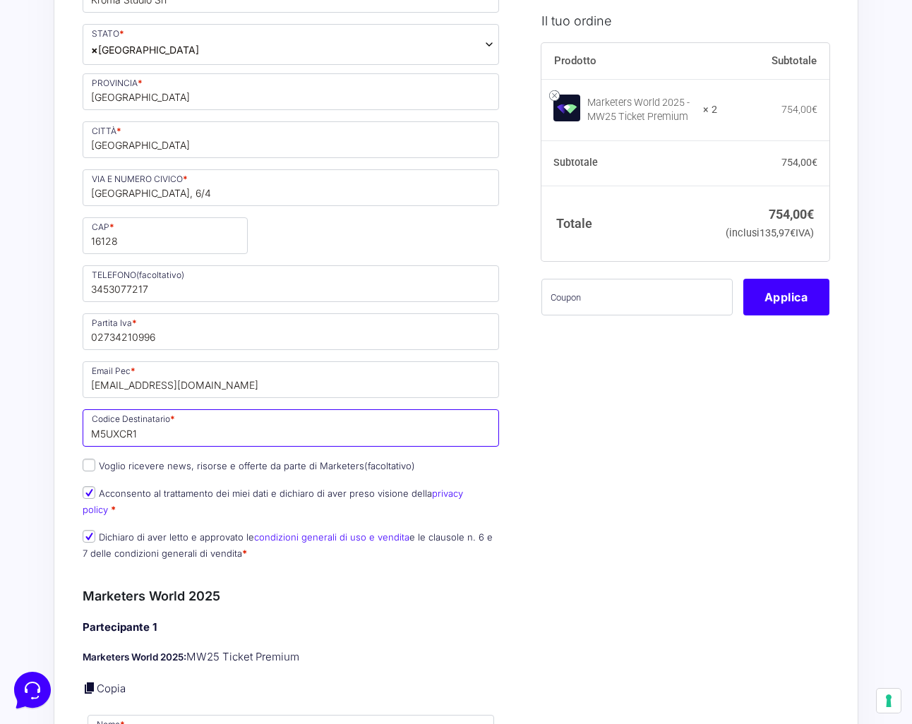
type input "M5UXCR1"
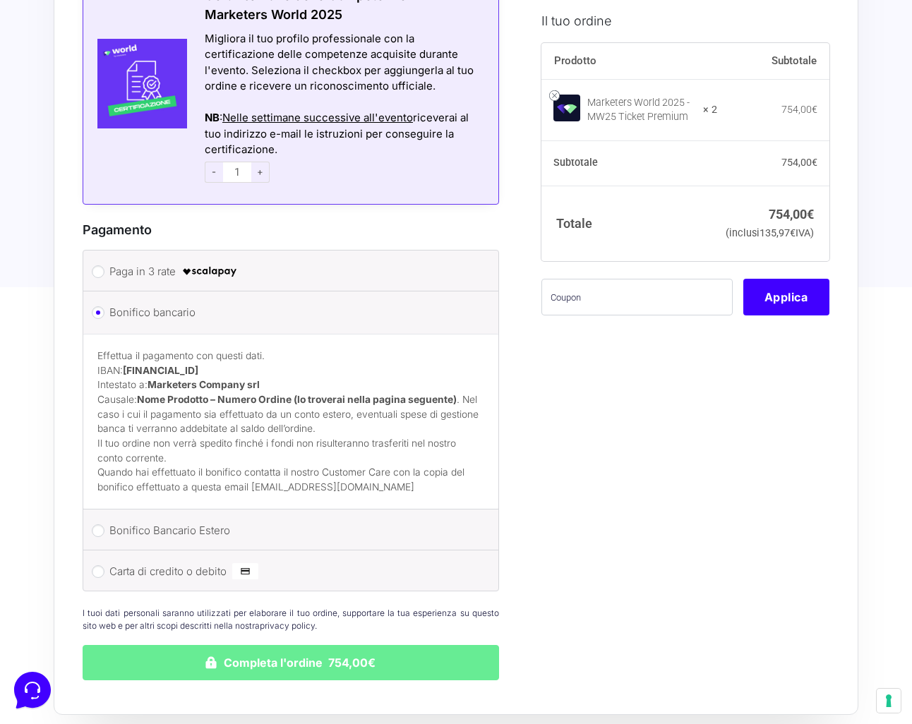
scroll to position [1746, 0]
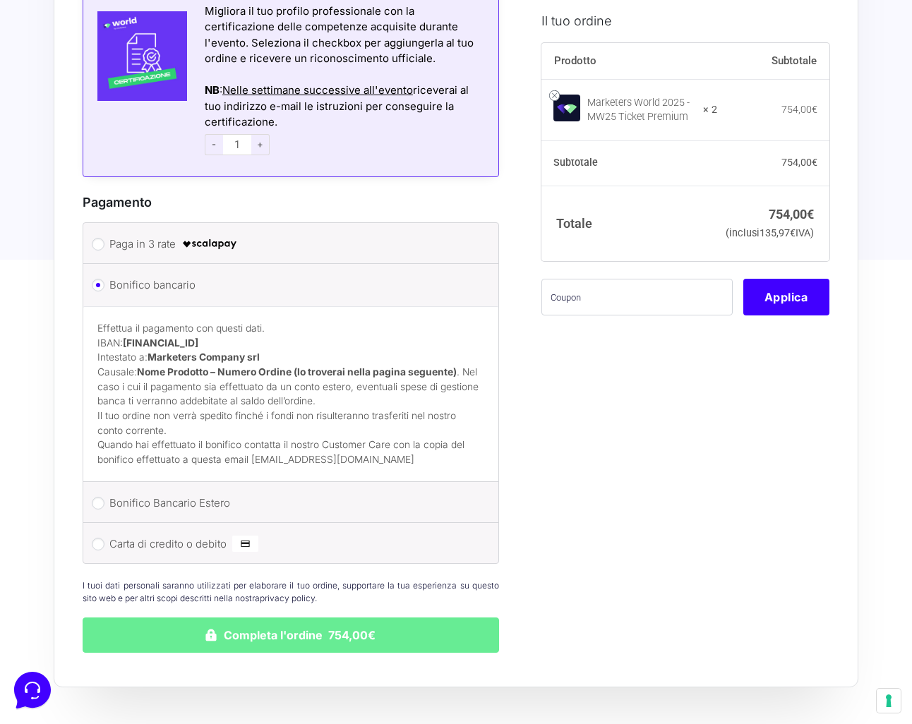
click at [198, 534] on label "Carta di credito o debito" at bounding box center [288, 544] width 358 height 21
click at [104, 538] on input "Carta di credito o debito" at bounding box center [98, 544] width 13 height 13
radio input "true"
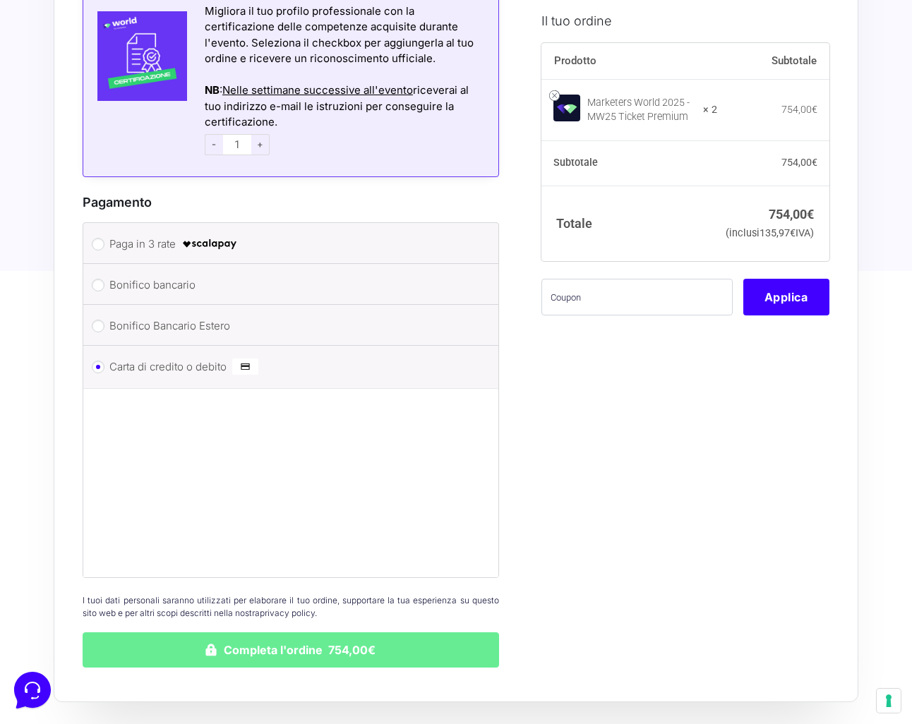
click at [162, 275] on label "Bonifico bancario" at bounding box center [288, 285] width 358 height 21
click at [104, 279] on input "Bonifico bancario" at bounding box center [98, 285] width 13 height 13
radio input "true"
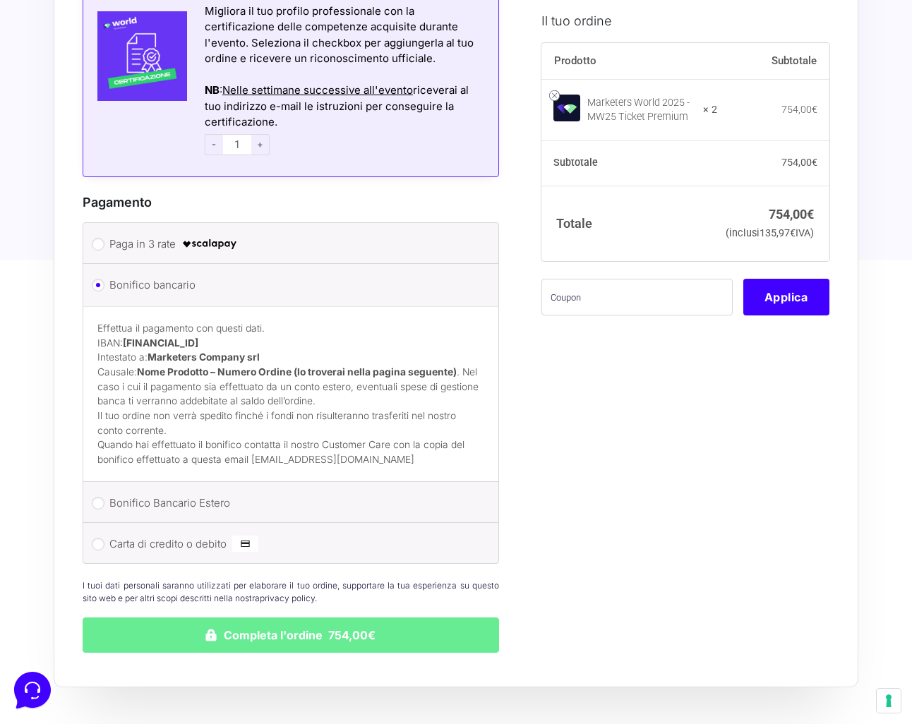
click at [196, 534] on label "Carta di credito o debito" at bounding box center [288, 544] width 358 height 21
click at [104, 538] on input "Carta di credito o debito" at bounding box center [98, 544] width 13 height 13
radio input "true"
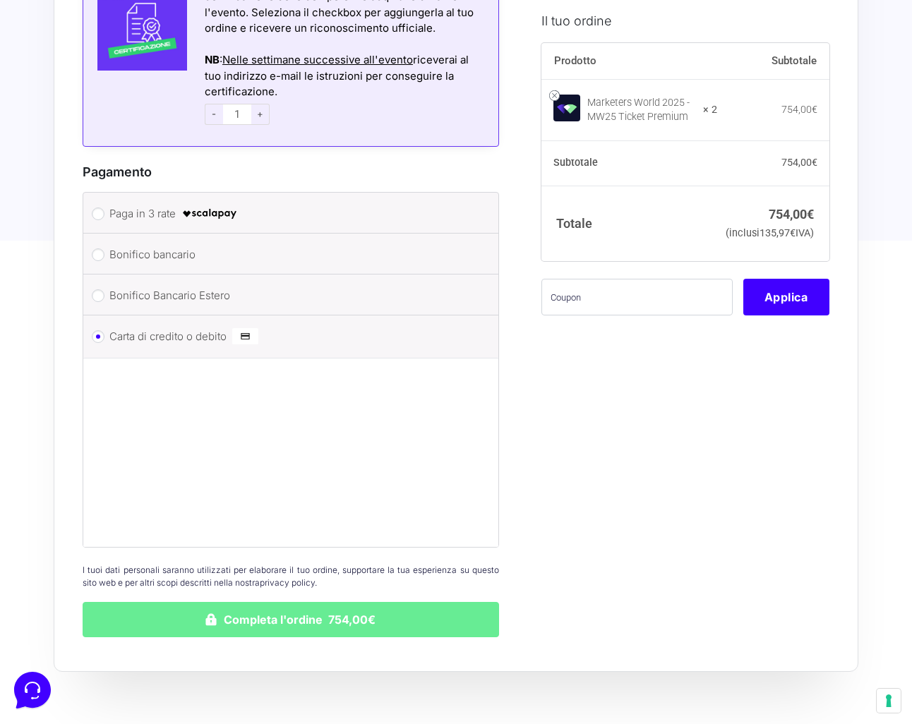
scroll to position [1874, 0]
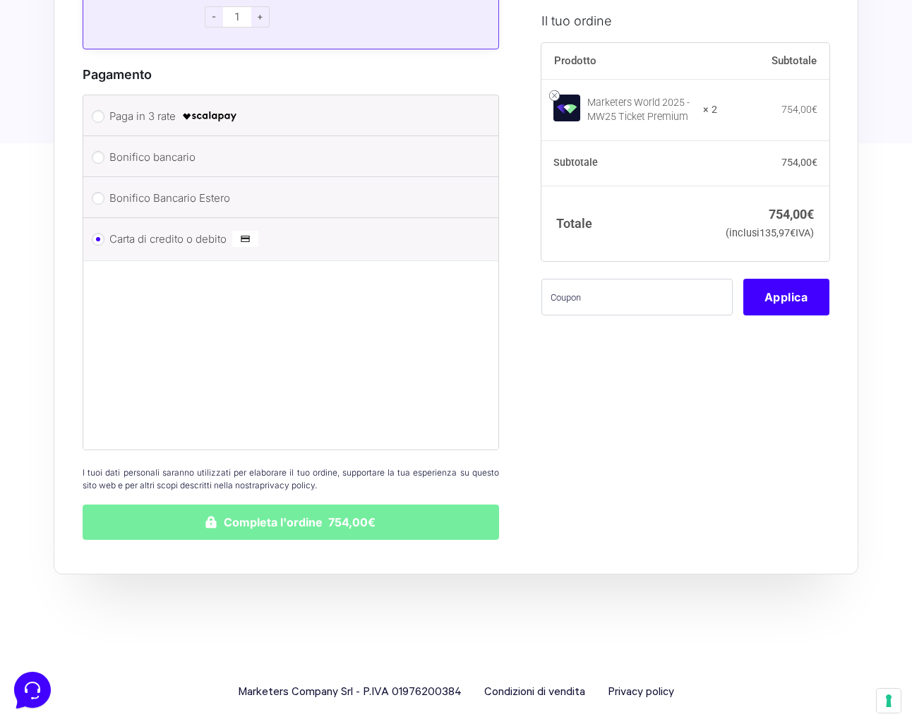
click at [274, 515] on button "Completa l'ordine 754,00€" at bounding box center [291, 522] width 416 height 35
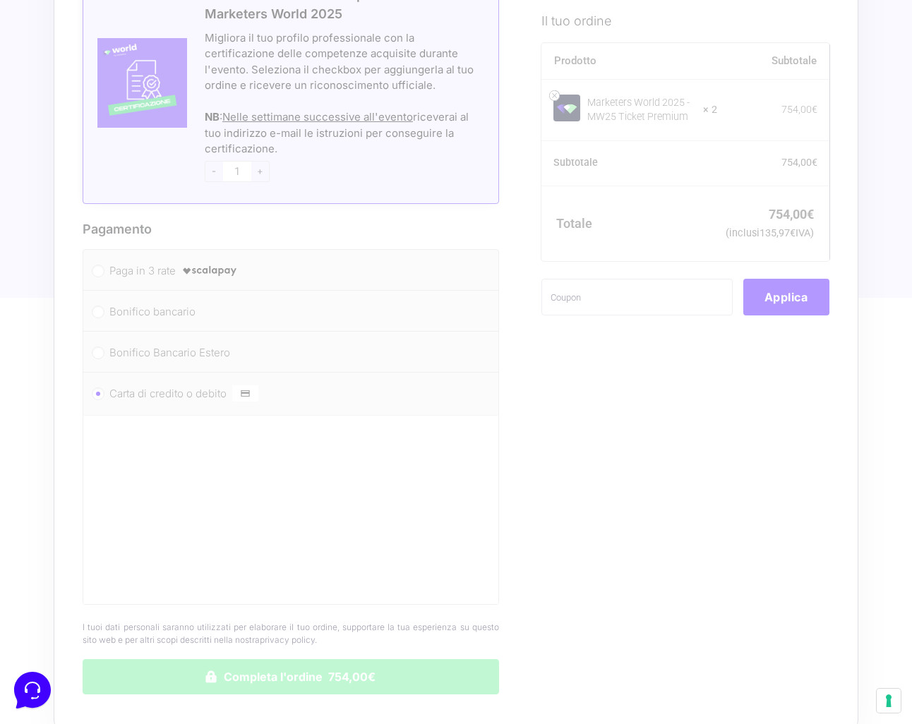
scroll to position [1713, 0]
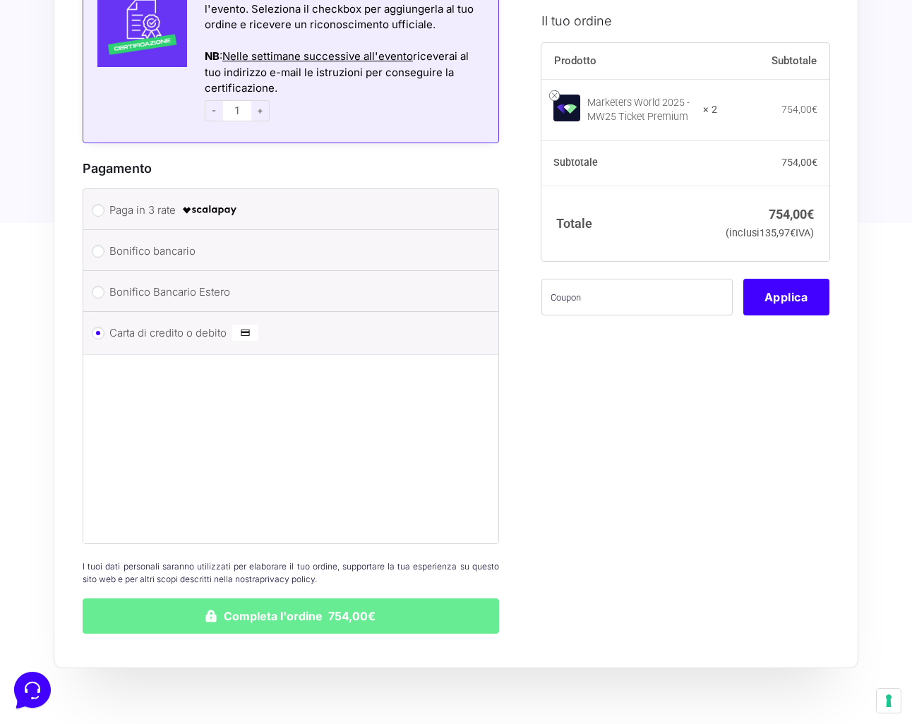
scroll to position [1817, 0]
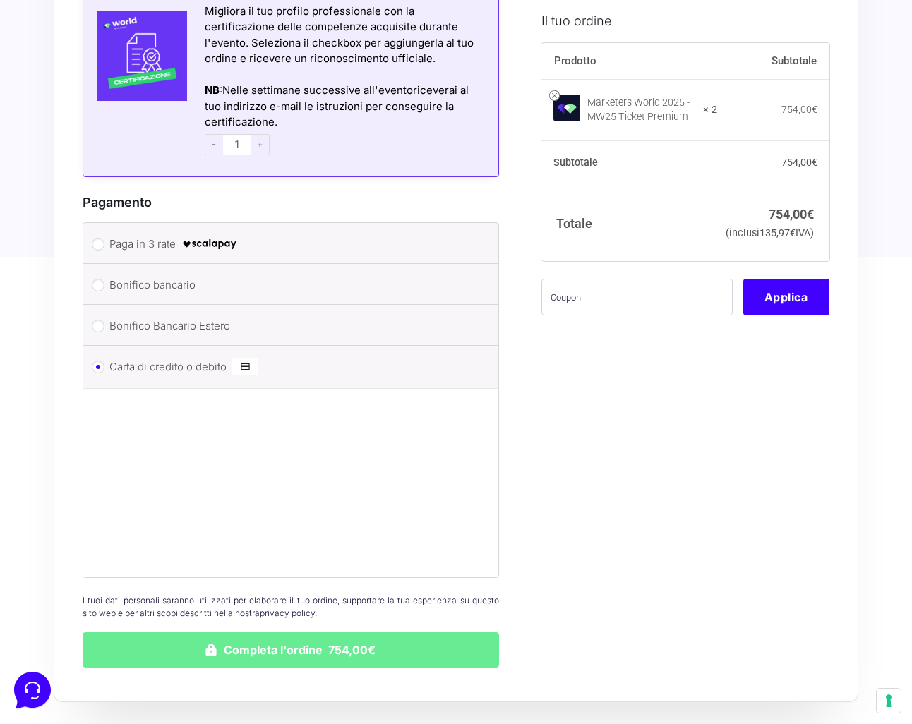
click at [174, 275] on label "Bonifico bancario" at bounding box center [288, 285] width 358 height 21
click at [104, 279] on input "Bonifico bancario" at bounding box center [98, 285] width 13 height 13
radio input "true"
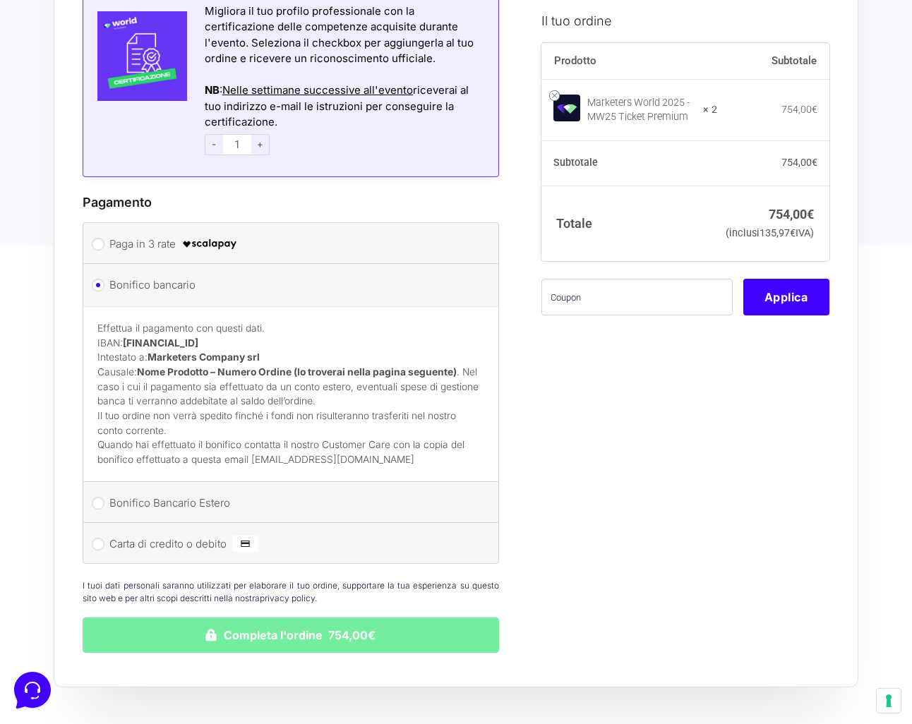
click at [303, 618] on button "Completa l'ordine 754,00€" at bounding box center [291, 634] width 416 height 35
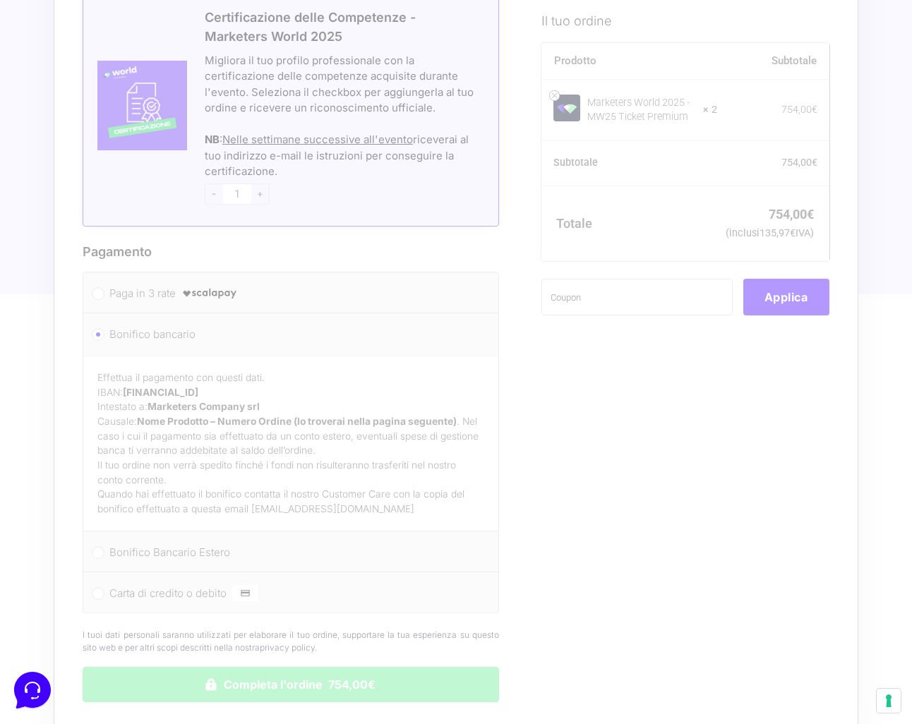
scroll to position [1765, 0]
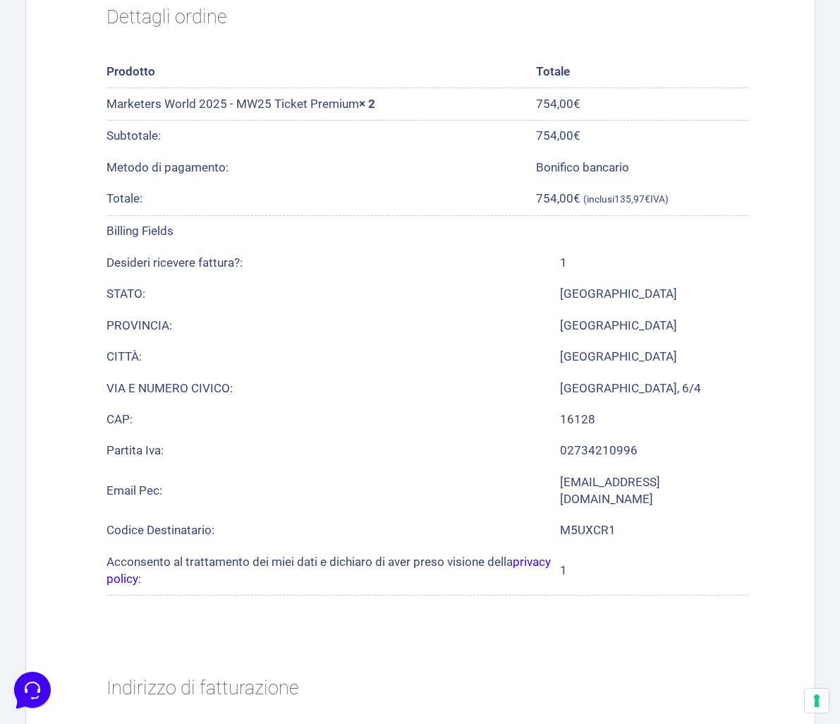
scroll to position [855, 0]
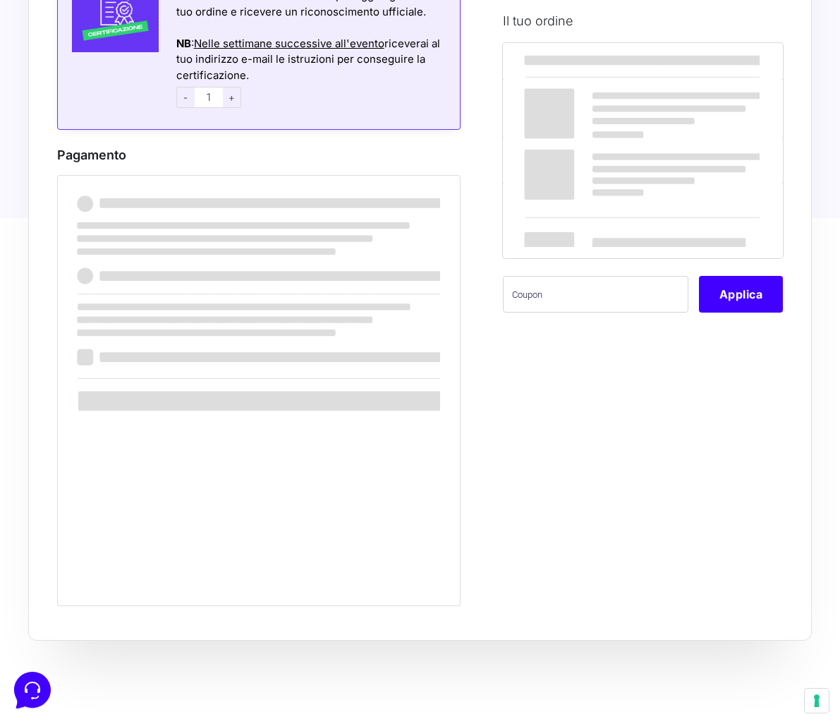
scroll to position [1765, 0]
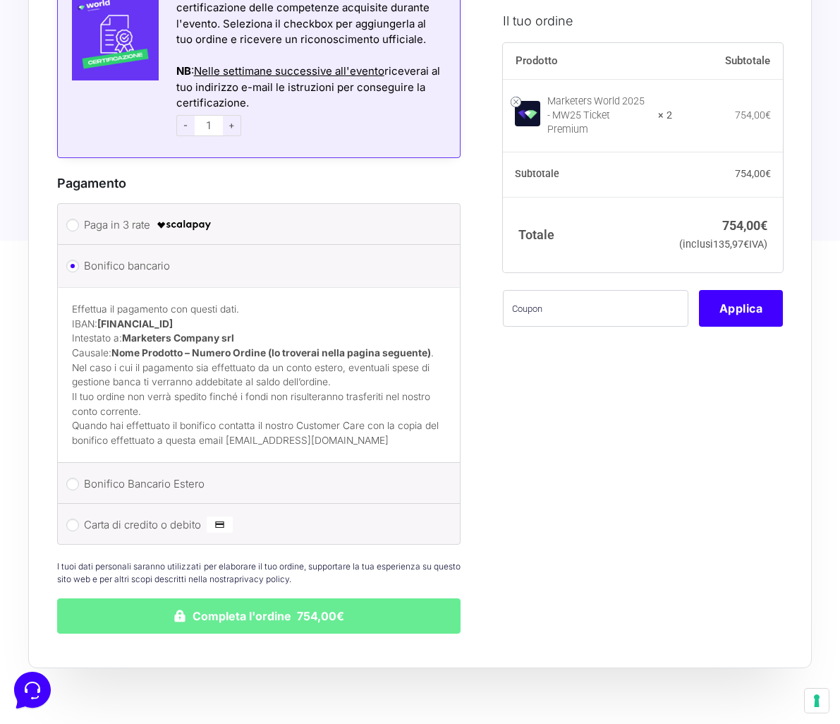
click at [109, 325] on strong "[FINANCIAL_ID]" at bounding box center [135, 323] width 76 height 11
drag, startPoint x: 100, startPoint y: 326, endPoint x: 266, endPoint y: 322, distance: 165.9
click at [266, 322] on p "Effettua il pagamento con questi dati. IBAN: [FINANCIAL_ID] Intestato a: Market…" at bounding box center [259, 346] width 374 height 88
copy strong "[FINANCIAL_ID]"
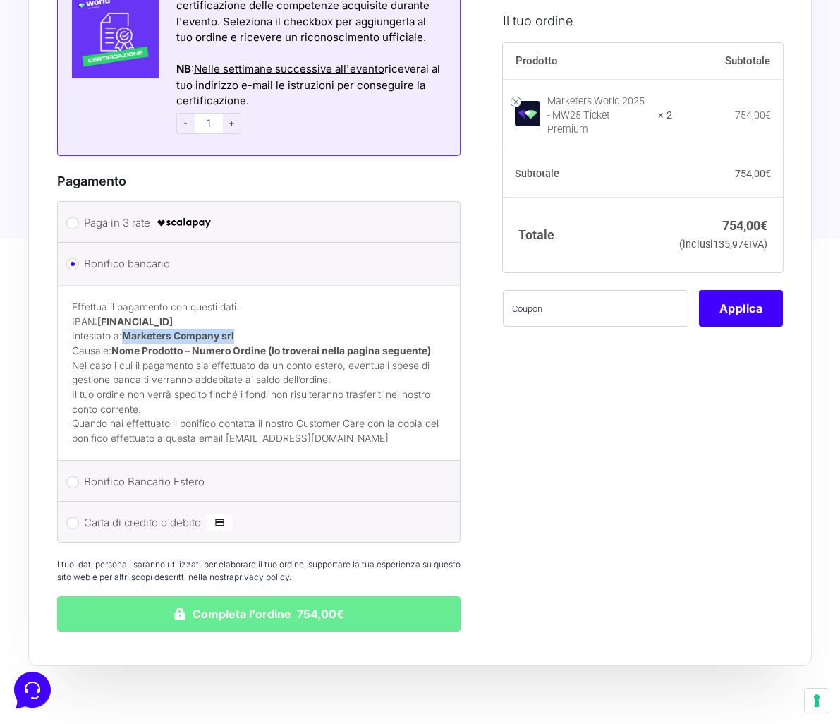
scroll to position [1764, 0]
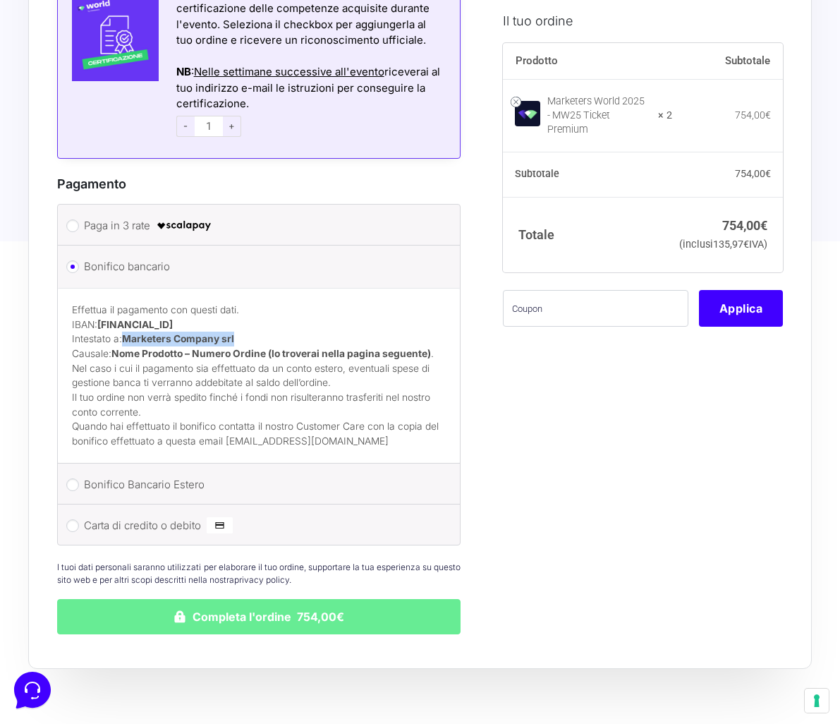
drag, startPoint x: 123, startPoint y: 342, endPoint x: 242, endPoint y: 345, distance: 119.3
click at [242, 345] on p "Effettua il pagamento con questi dati. IBAN: [FINANCIAL_ID] Intestato a: Market…" at bounding box center [259, 347] width 374 height 88
copy strong "Marketers Company srl"
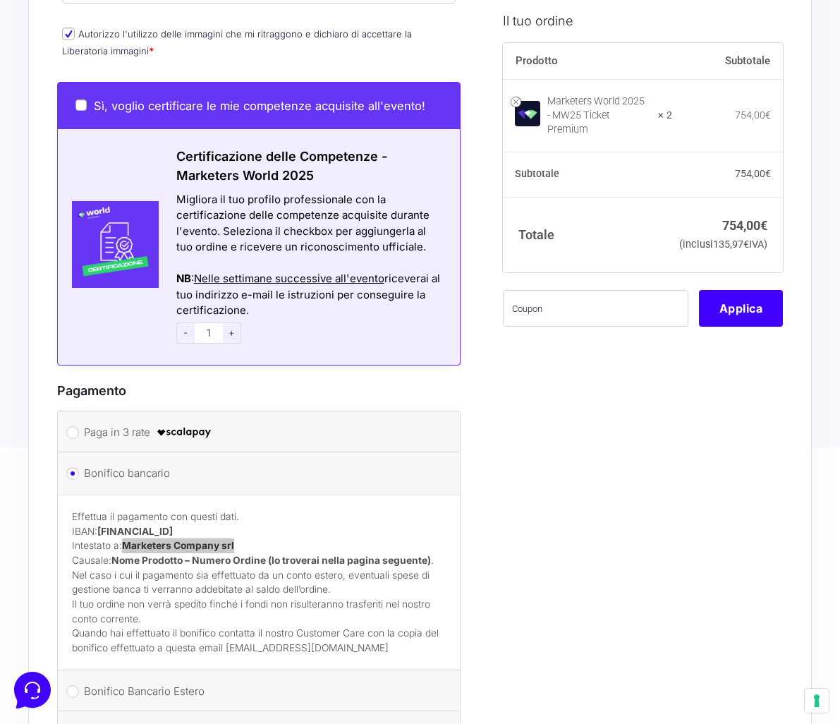
scroll to position [1553, 0]
